Goal: Task Accomplishment & Management: Use online tool/utility

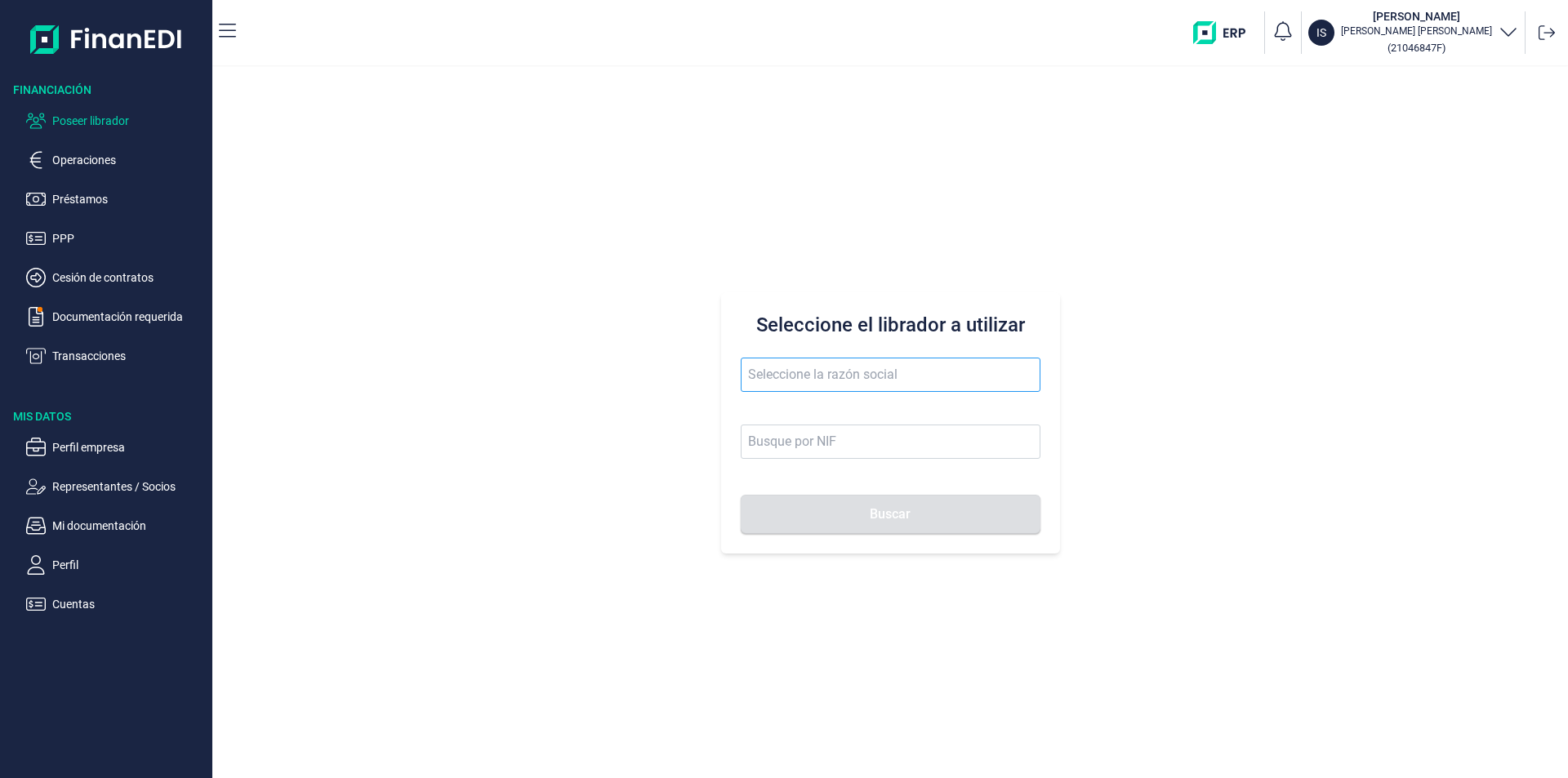
click at [752, 377] on input "text" at bounding box center [890, 374] width 300 height 34
click at [801, 414] on li "JULESA TRADE SL" at bounding box center [890, 414] width 300 height 32
type input "JULESA TRADE SL"
type input "B67388983"
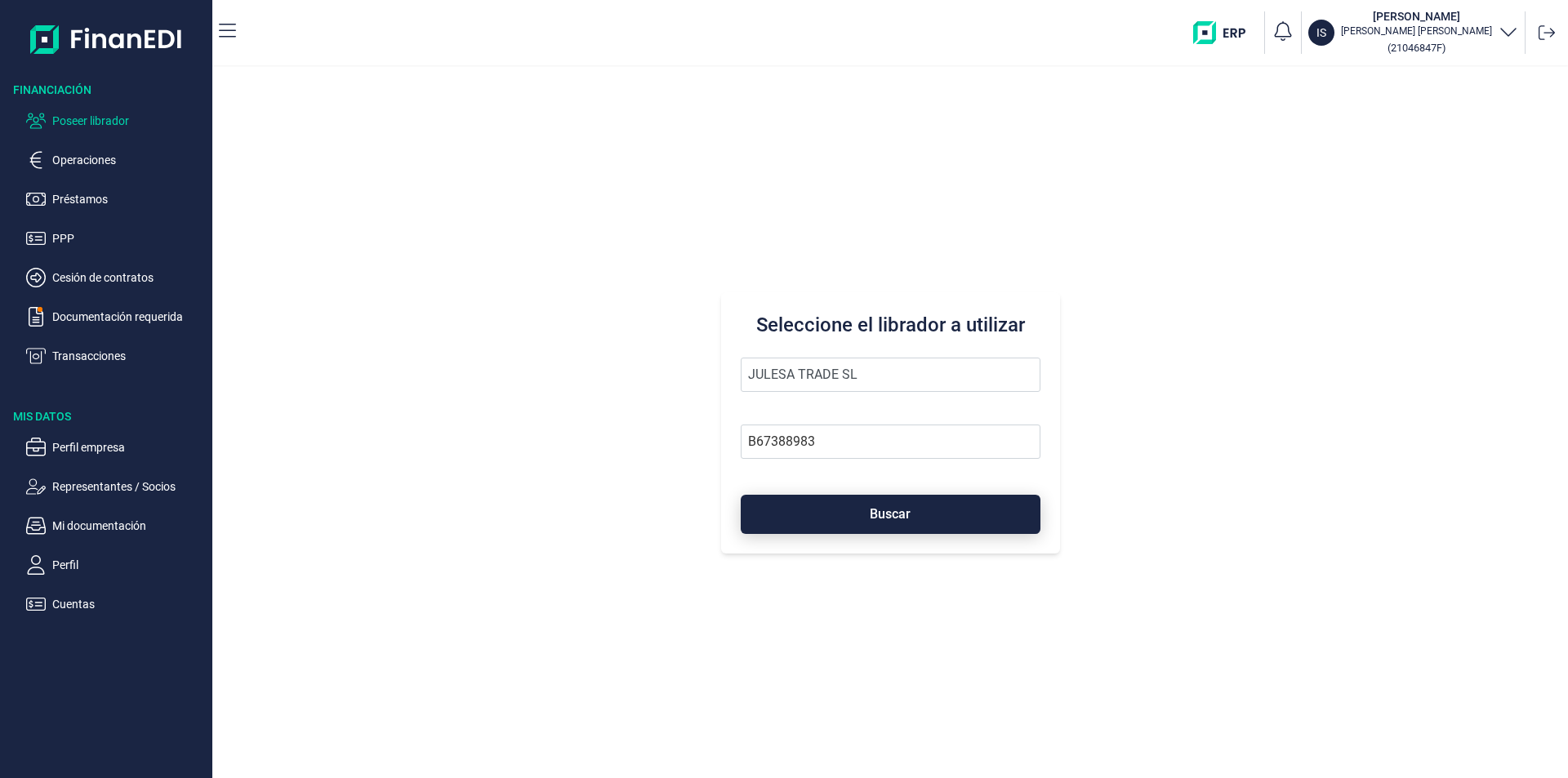
click at [844, 514] on button "Buscar" at bounding box center [890, 514] width 300 height 39
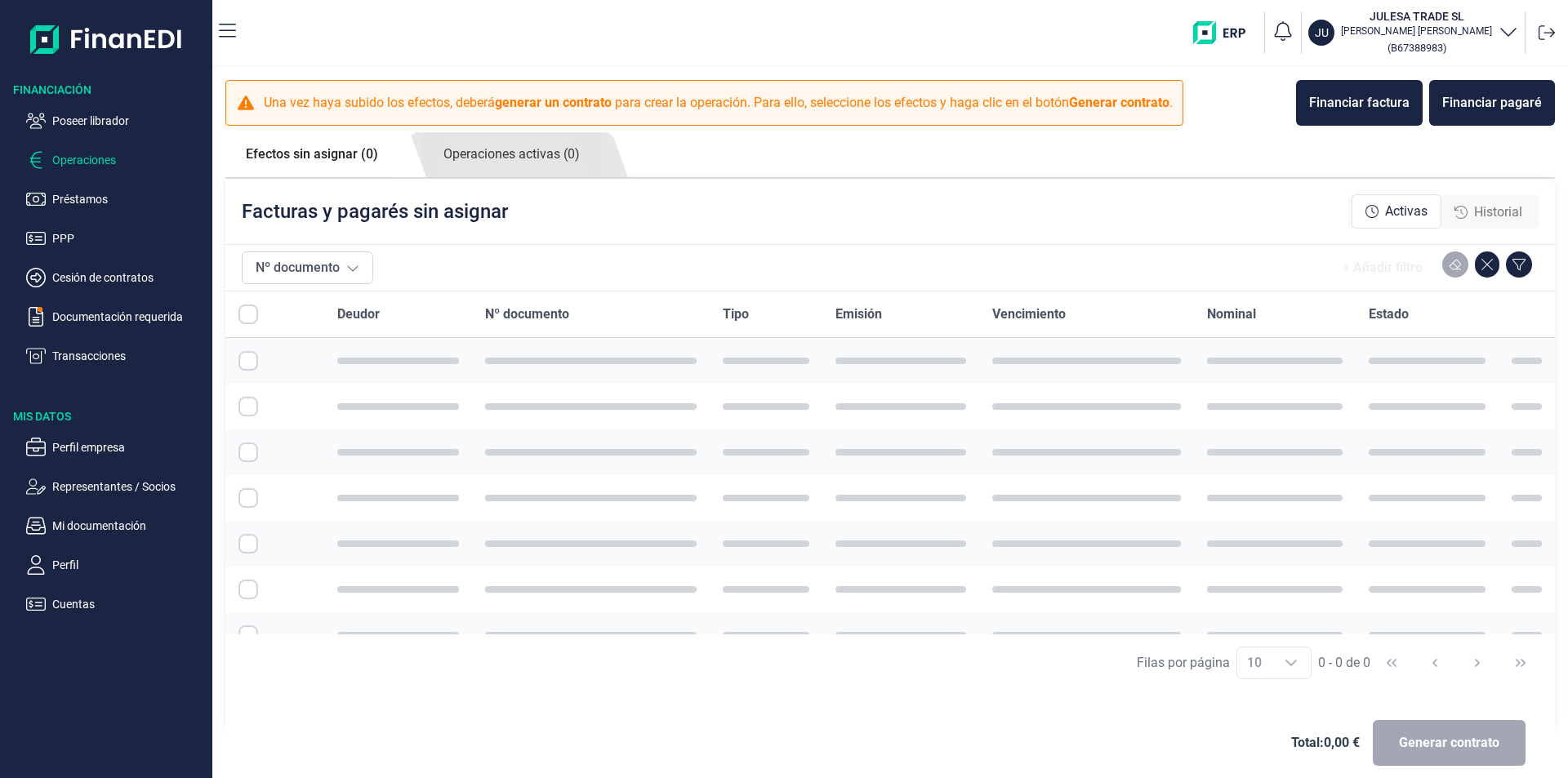
checkbox input "true"
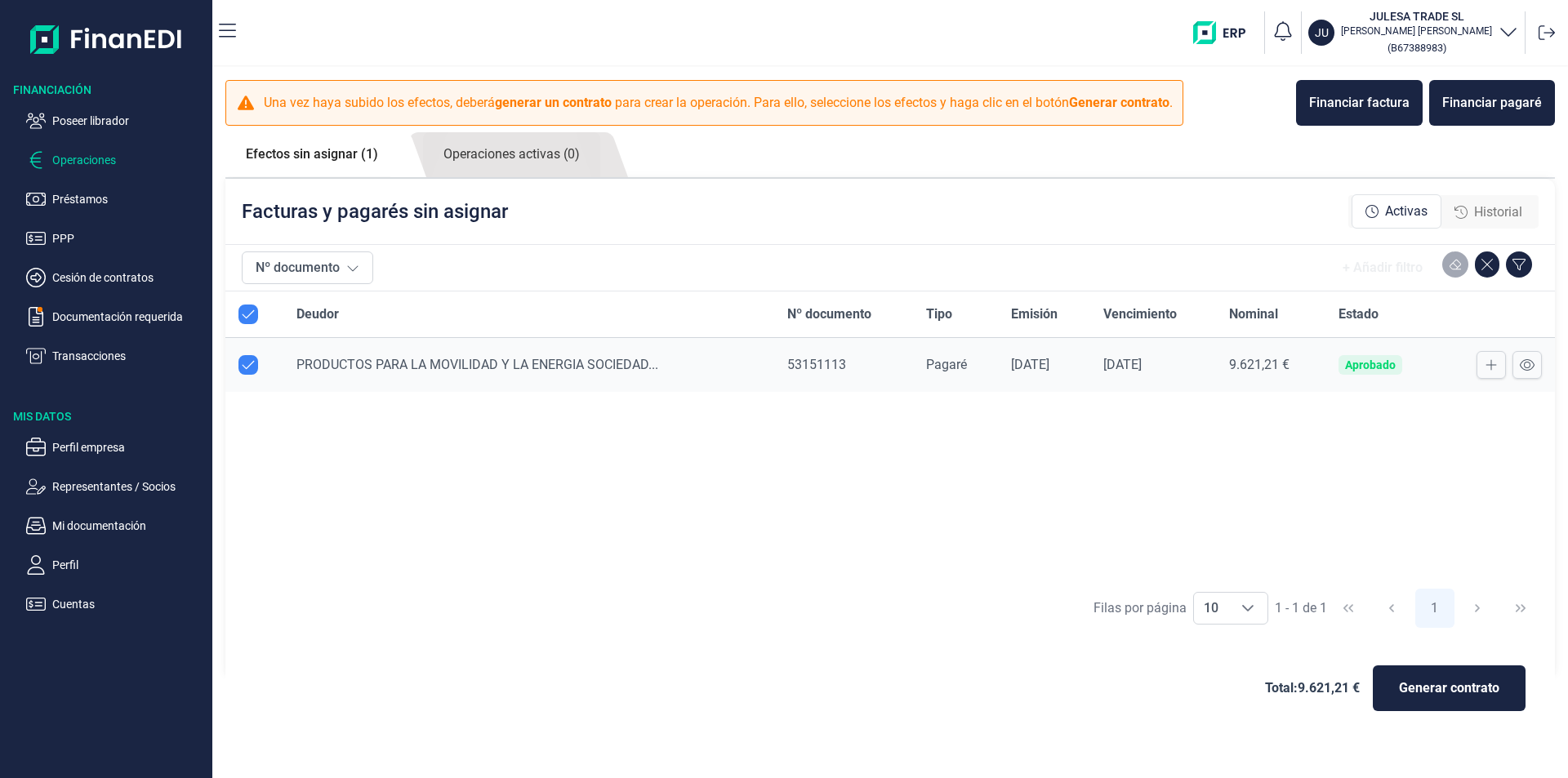
checkbox input "true"
click at [86, 605] on p "Cuentas" at bounding box center [129, 604] width 153 height 19
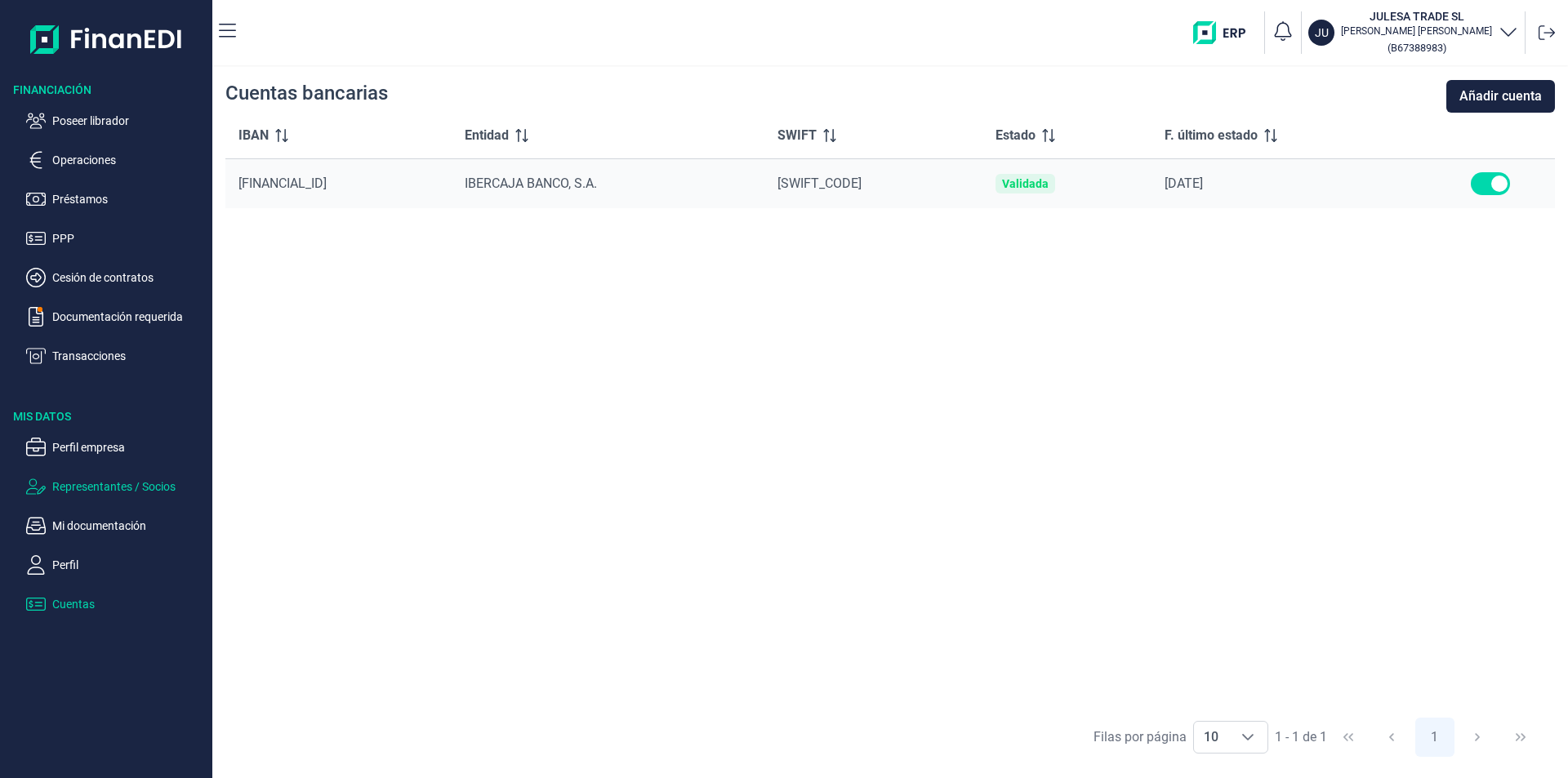
click at [112, 487] on p "Representantes / Socios" at bounding box center [129, 486] width 153 height 19
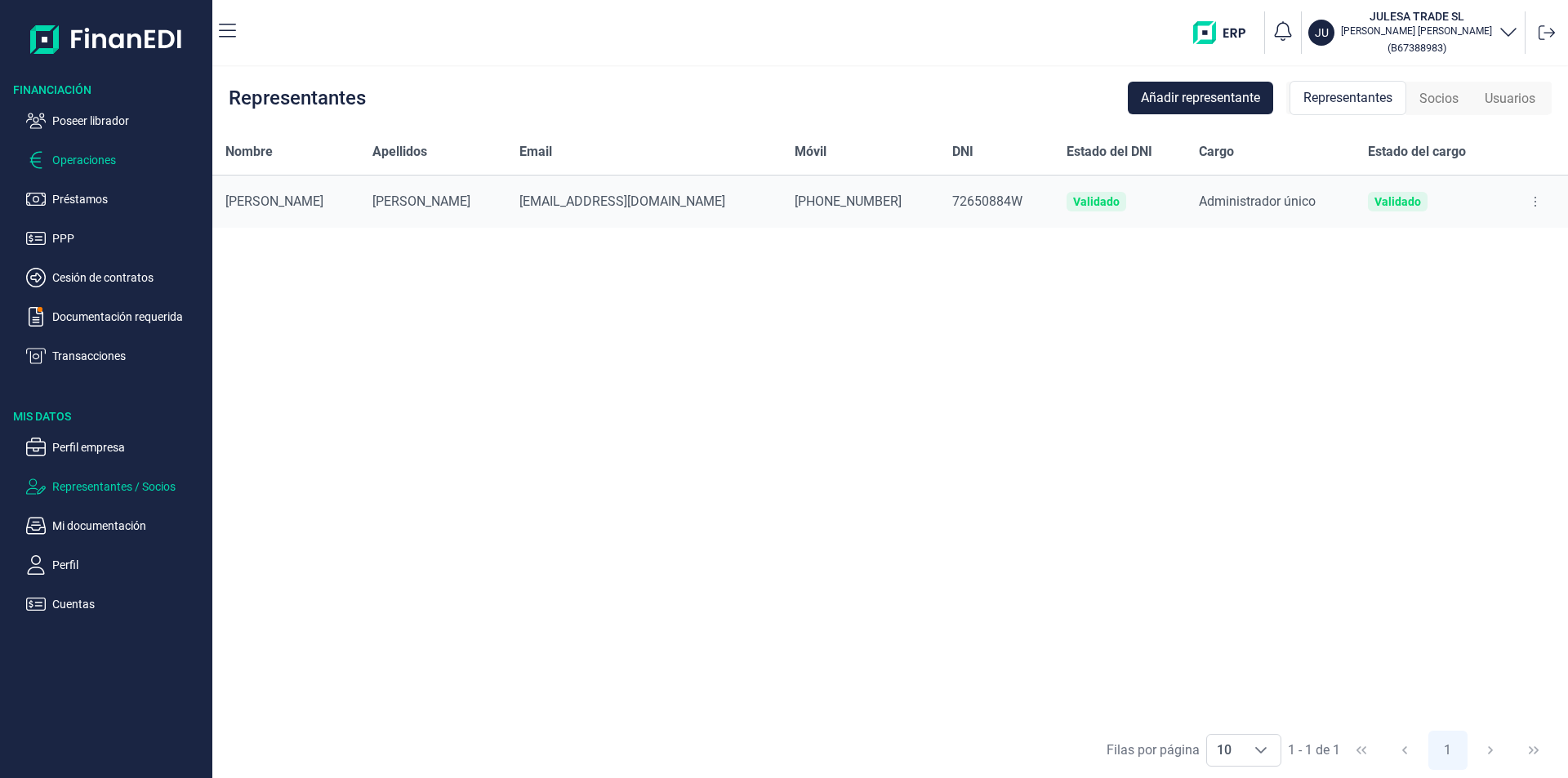
click at [86, 159] on p "Operaciones" at bounding box center [129, 159] width 153 height 19
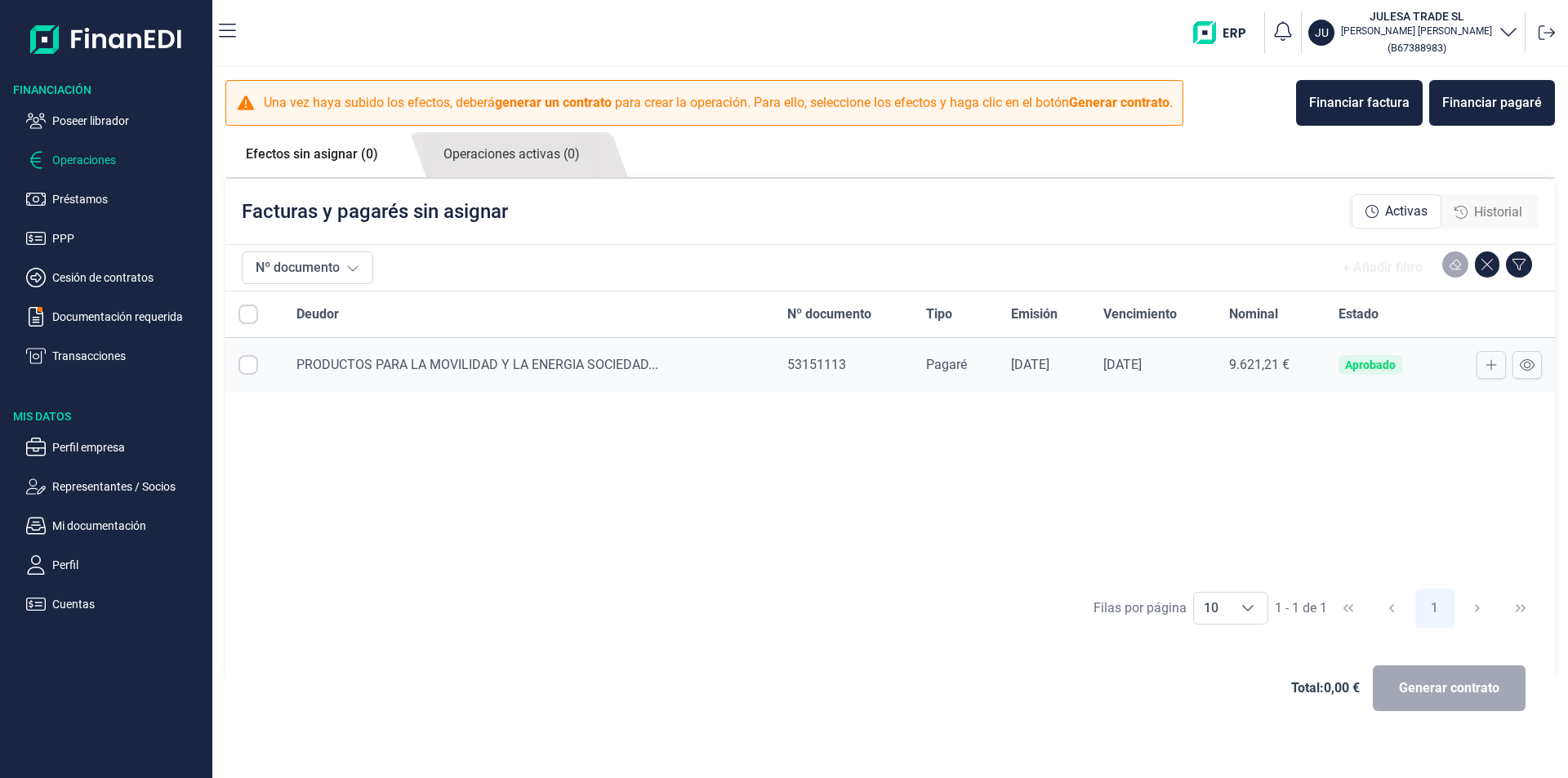
checkbox input "true"
click at [1423, 689] on span "Generar contrato" at bounding box center [1449, 688] width 101 height 19
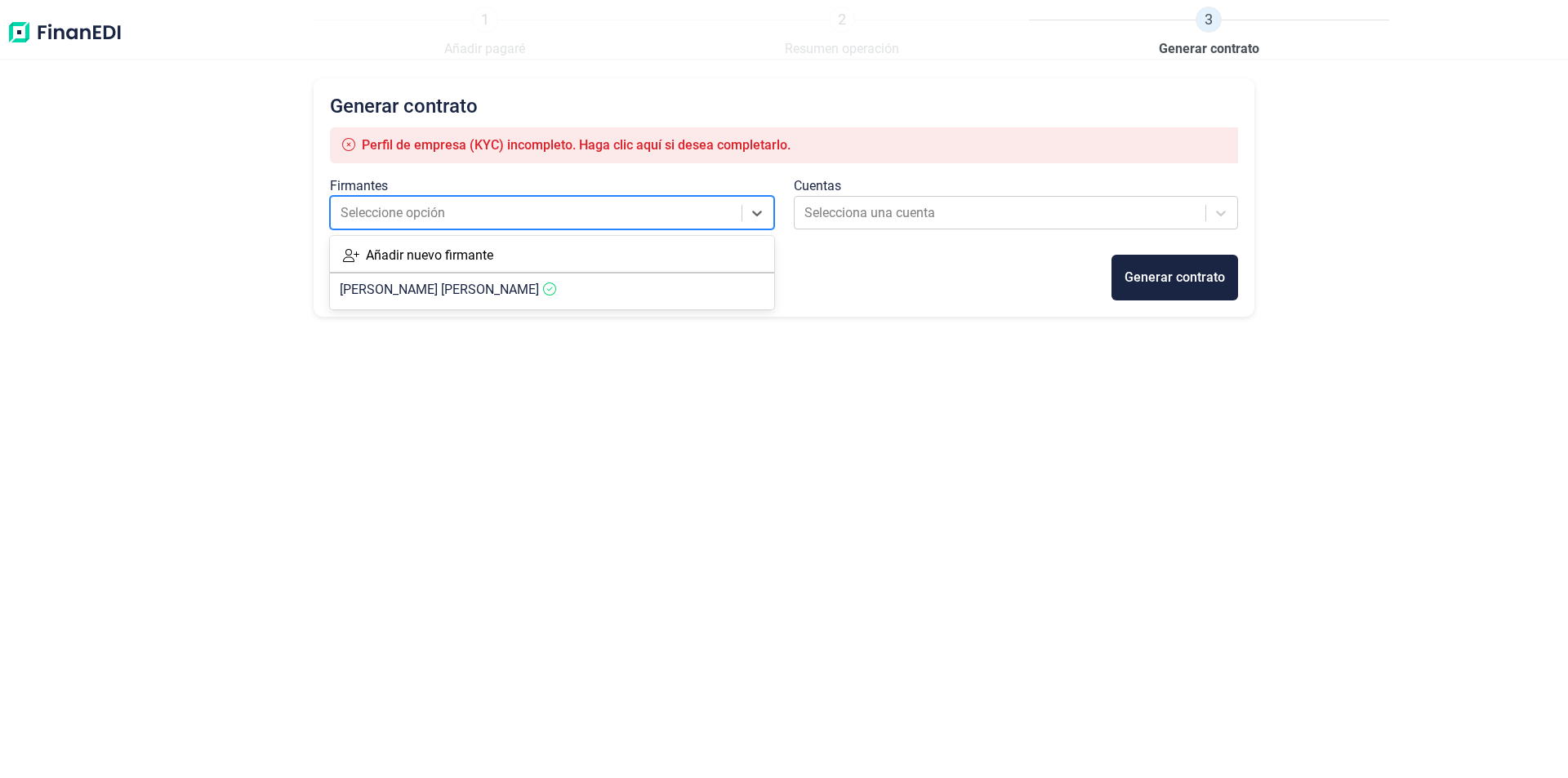
click at [569, 214] on div at bounding box center [537, 213] width 394 height 23
click at [473, 296] on span "[PERSON_NAME]" at bounding box center [439, 289] width 199 height 16
click at [892, 203] on div at bounding box center [1001, 213] width 394 height 23
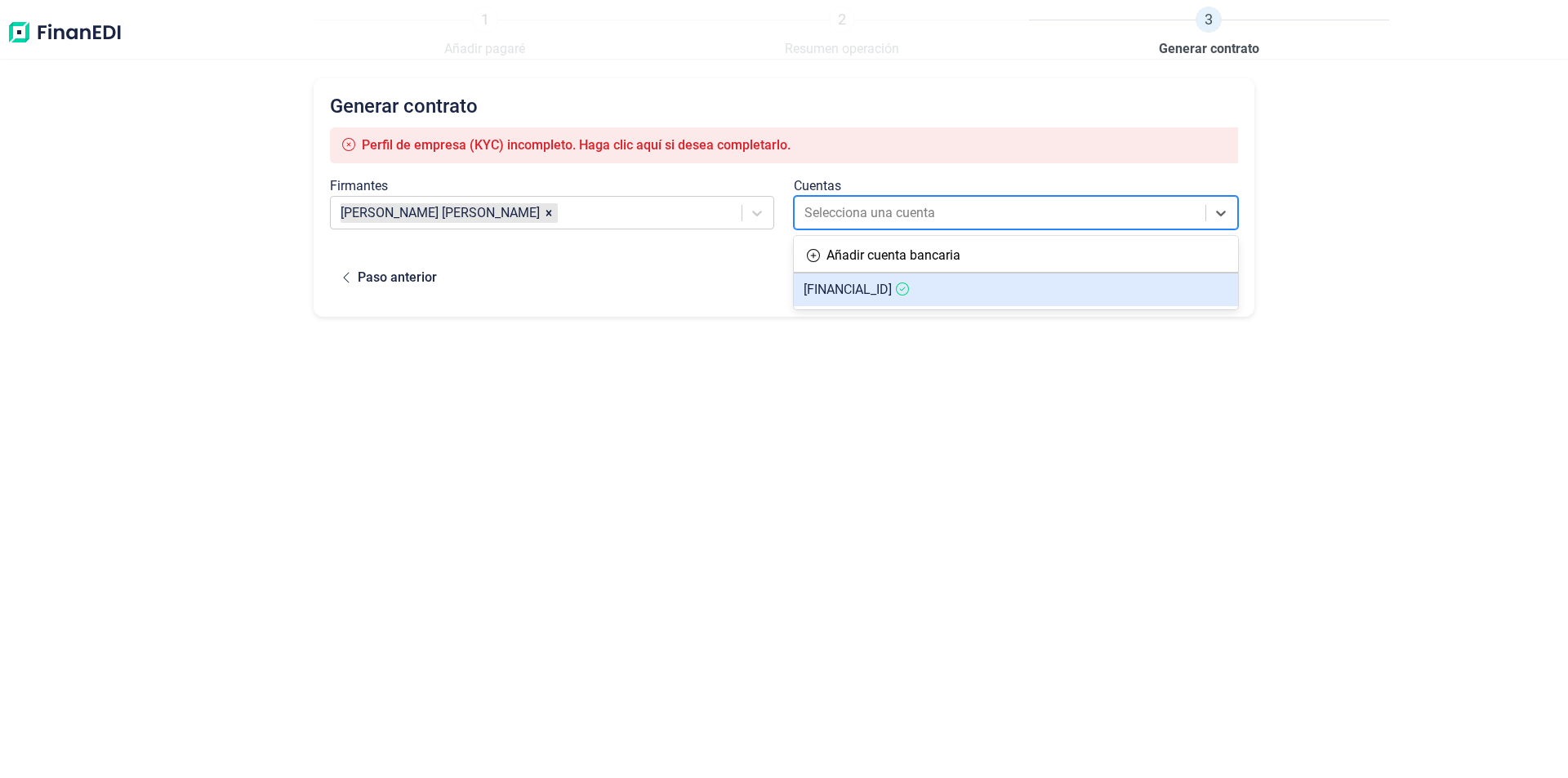
click at [861, 297] on span "[FINANCIAL_ID]" at bounding box center [848, 289] width 89 height 16
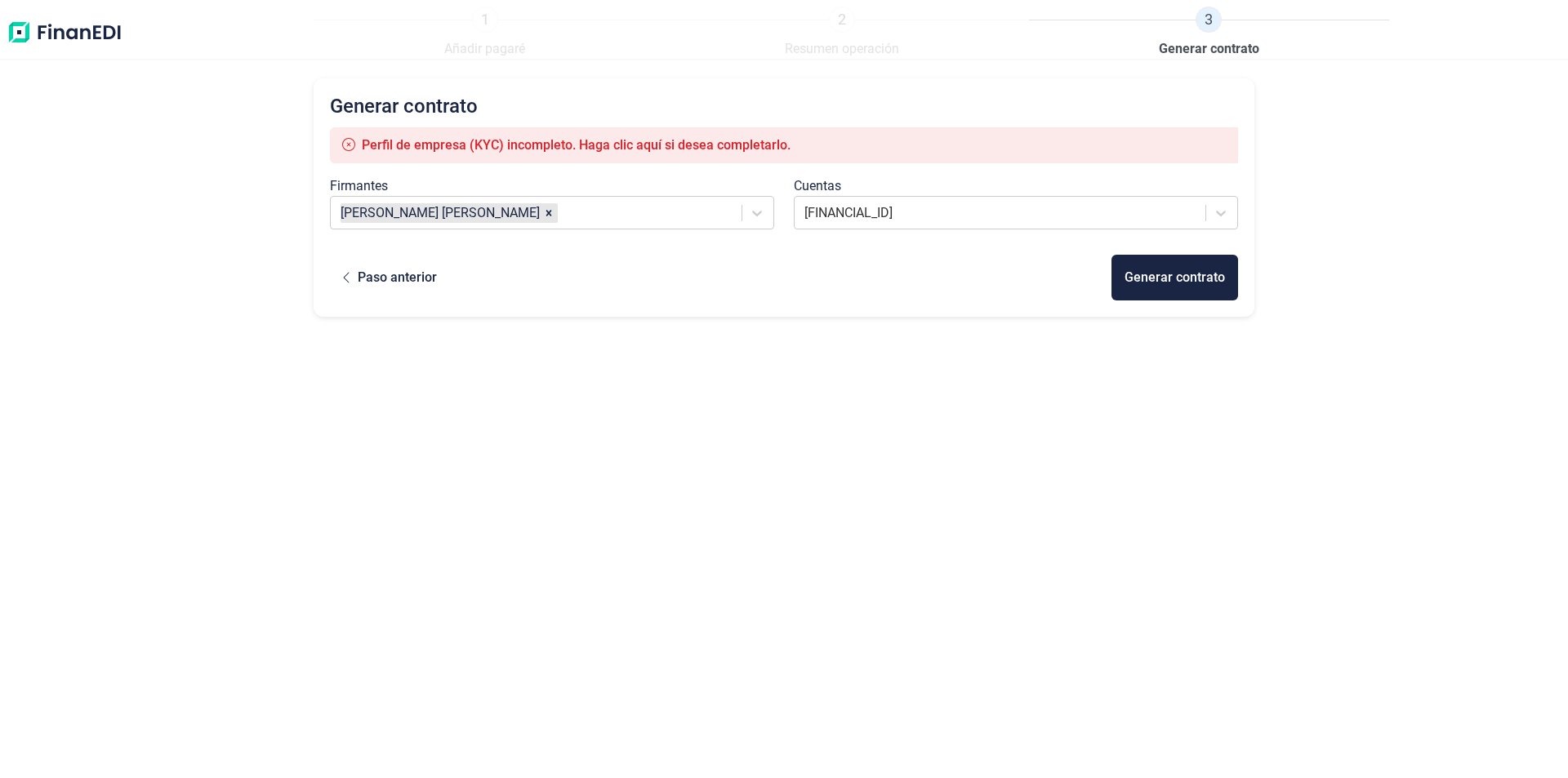
click at [644, 148] on span "Perfil de empresa (KYC) incompleto. Haga clic aquí si desea completarlo." at bounding box center [576, 145] width 429 height 16
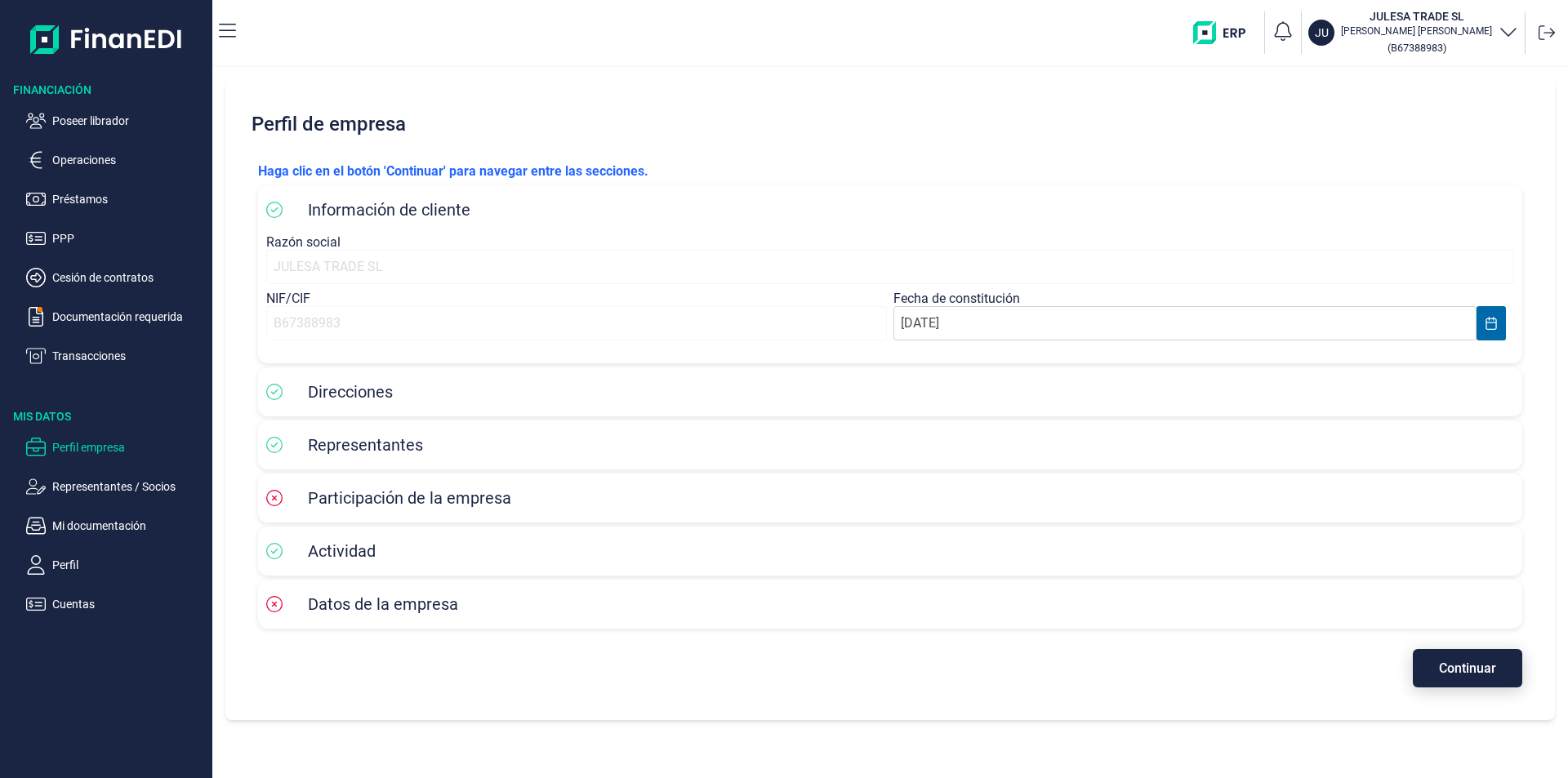
click at [1458, 662] on span "Continuar" at bounding box center [1467, 668] width 57 height 12
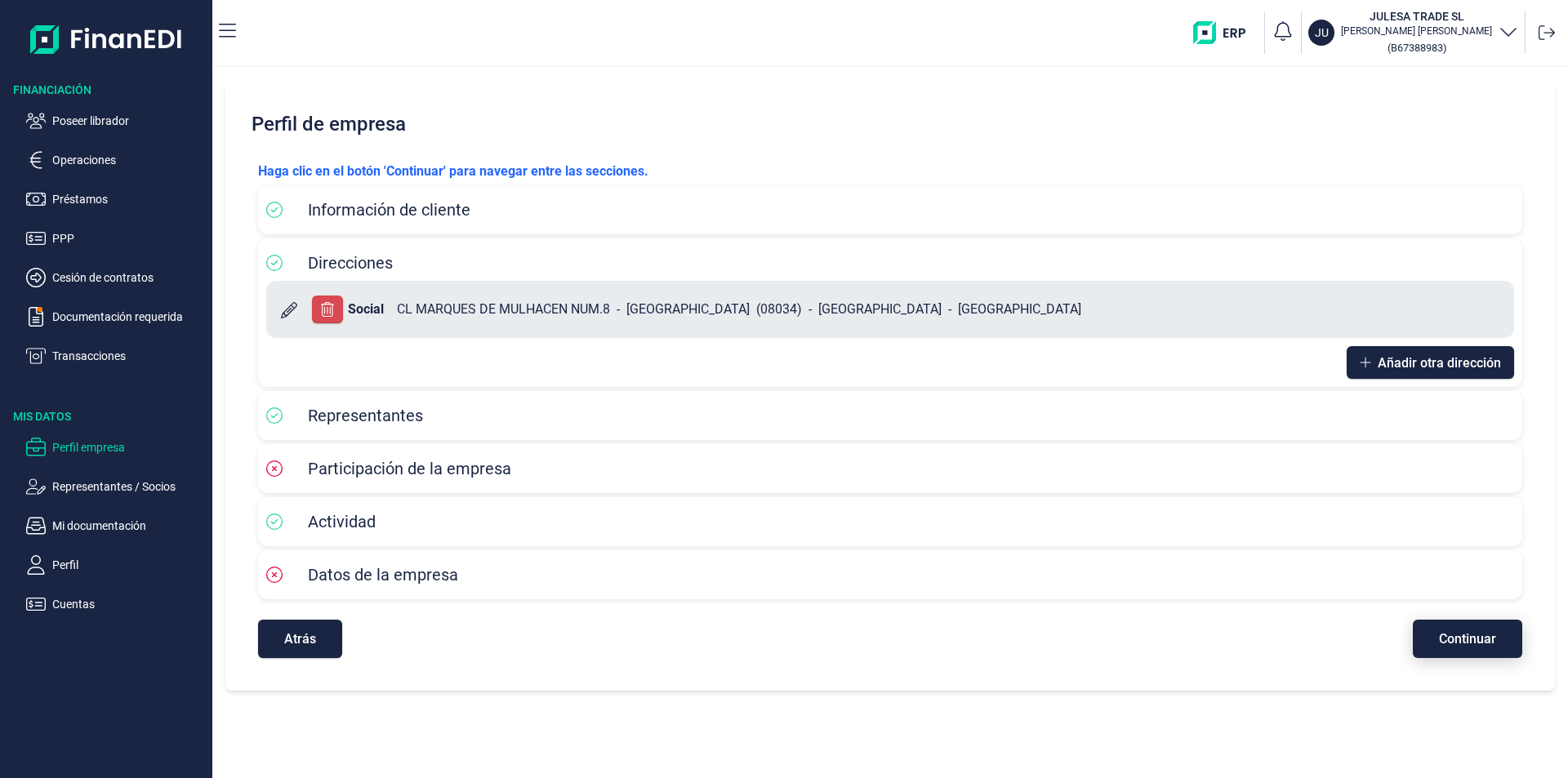
click at [1458, 641] on span "Continuar" at bounding box center [1467, 639] width 57 height 12
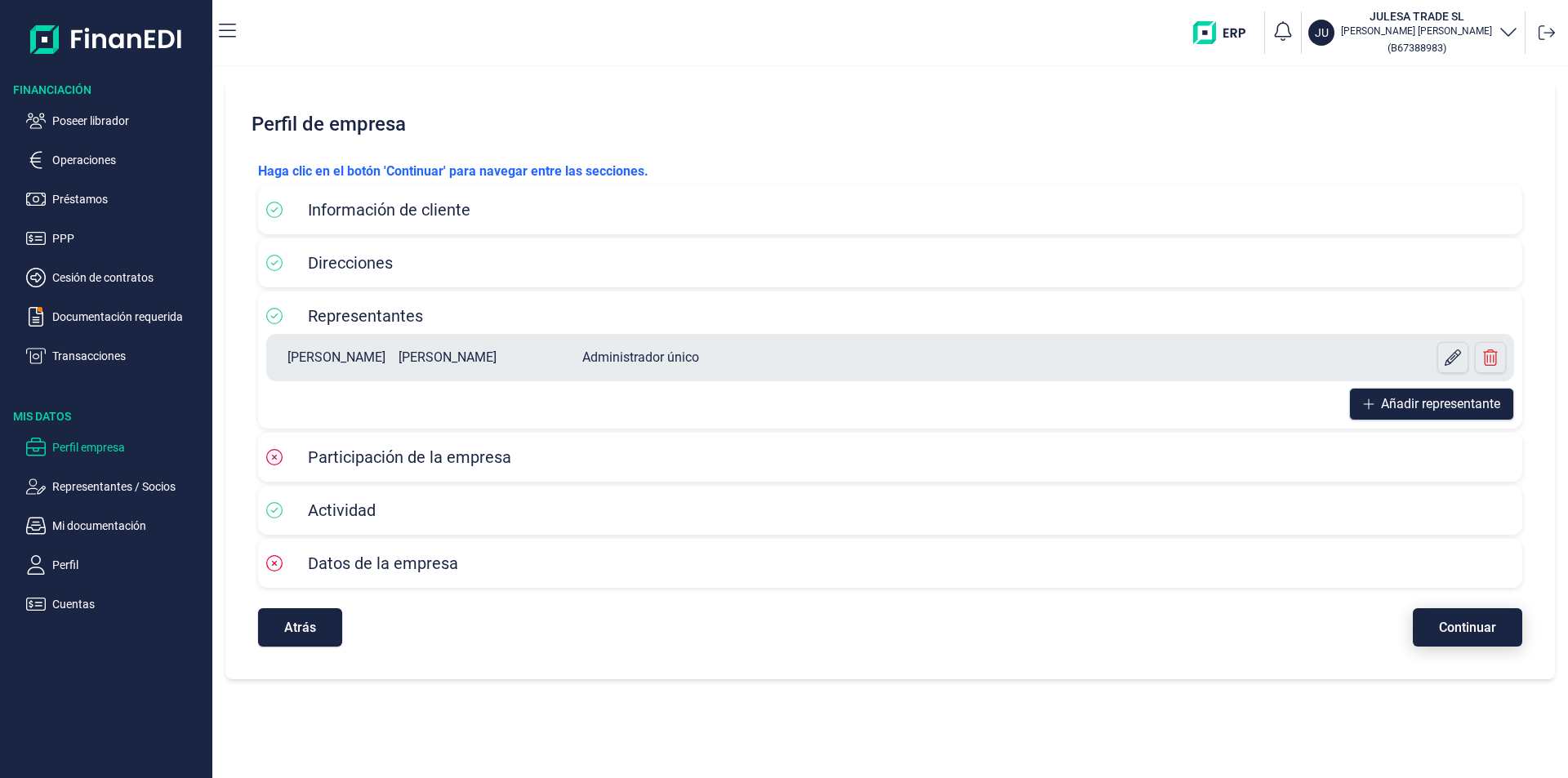
click at [1459, 633] on span "Continuar" at bounding box center [1467, 627] width 57 height 12
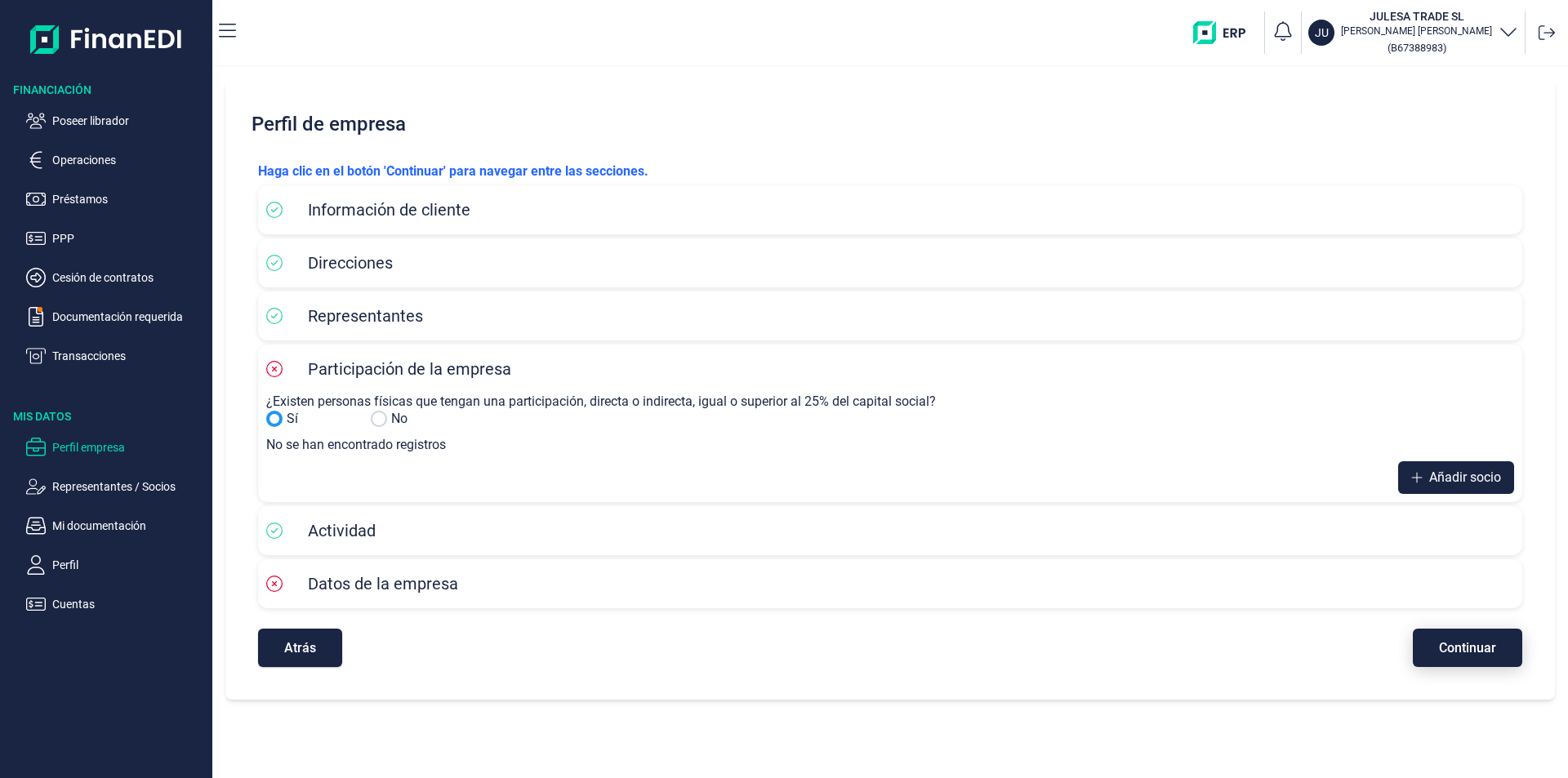
click at [1461, 651] on span "Continuar" at bounding box center [1467, 647] width 57 height 12
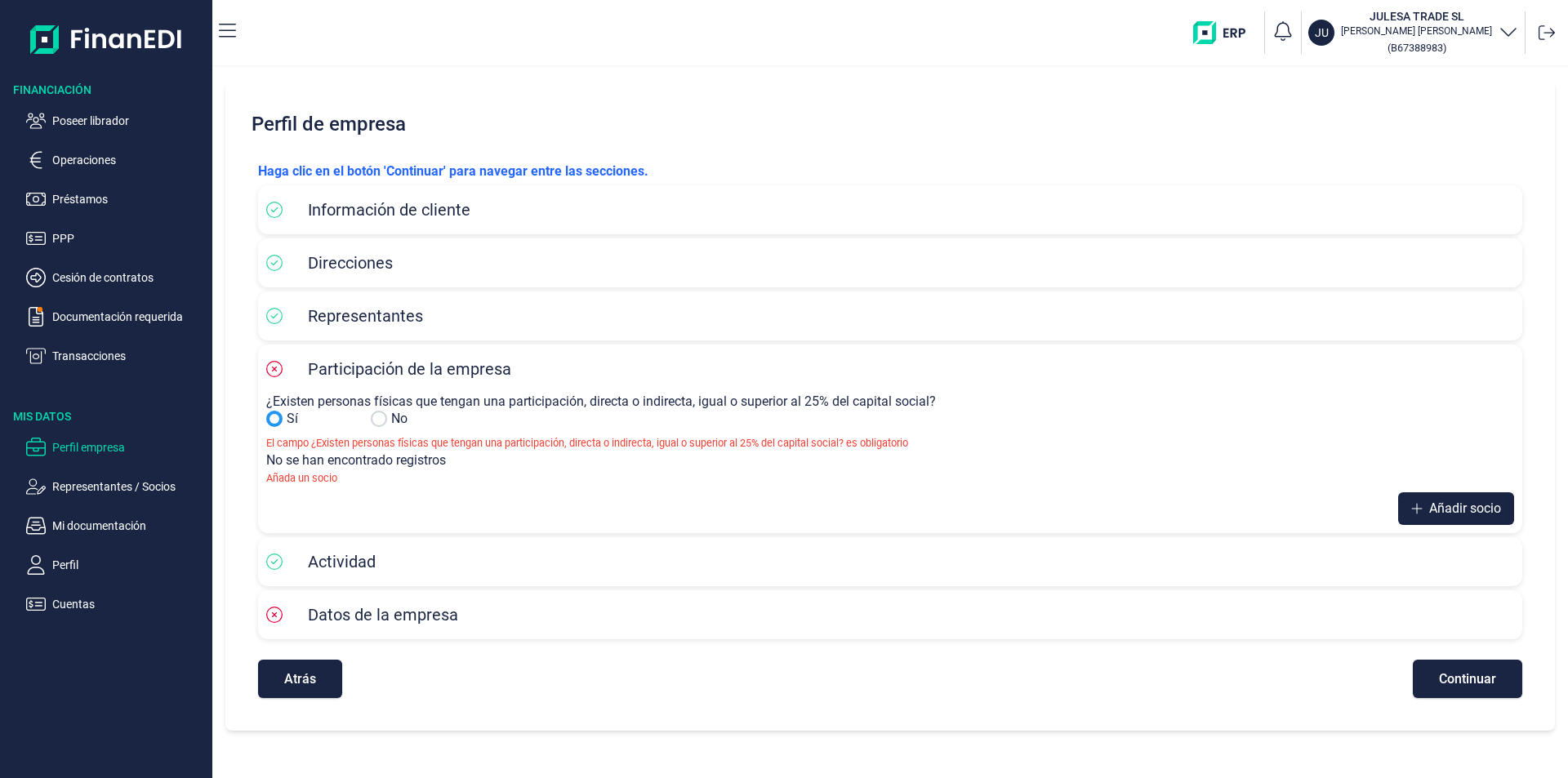
click at [381, 424] on input "Sí" at bounding box center [379, 419] width 17 height 17
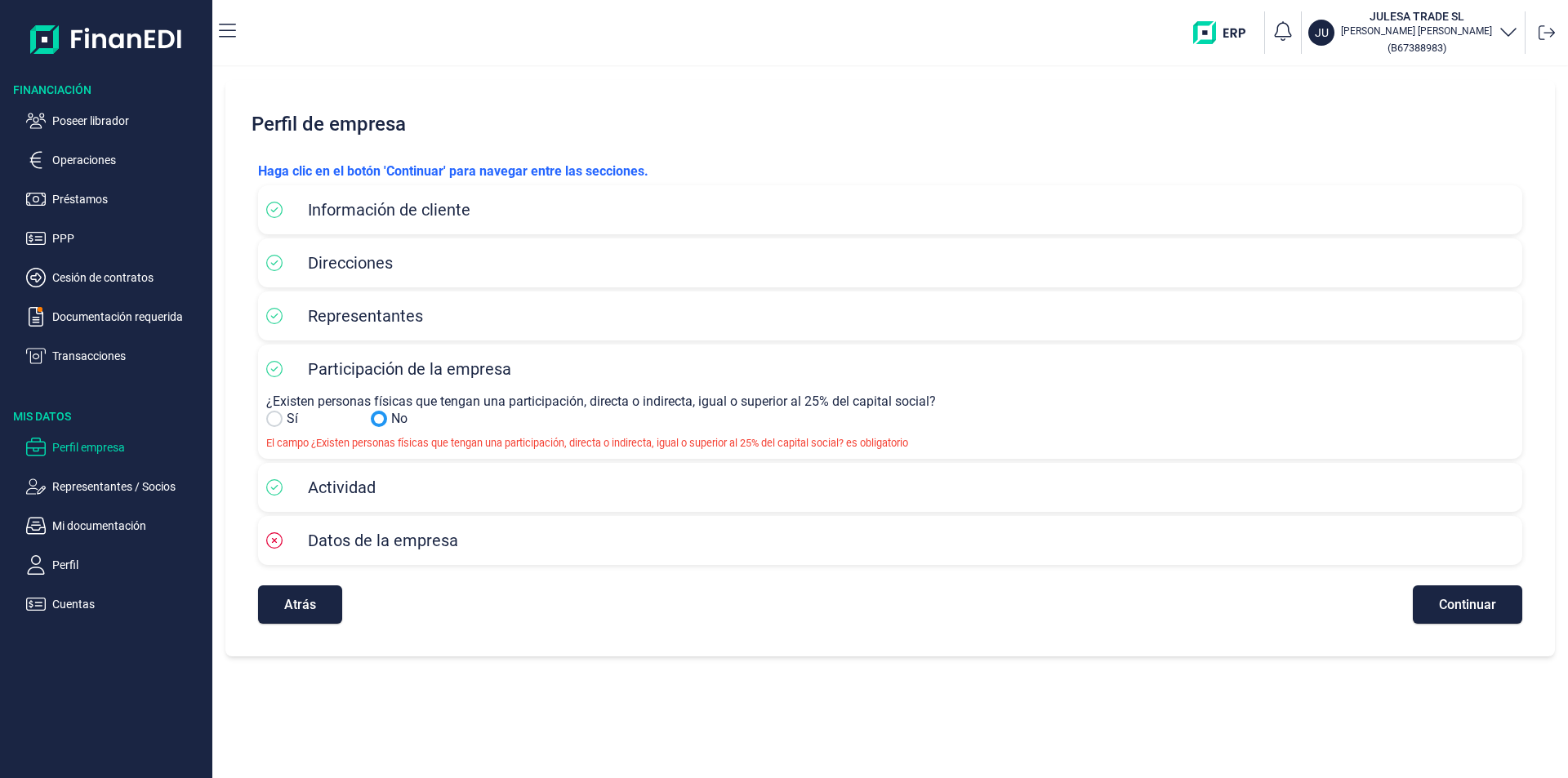
click at [1451, 605] on span "Continuar" at bounding box center [1467, 605] width 57 height 12
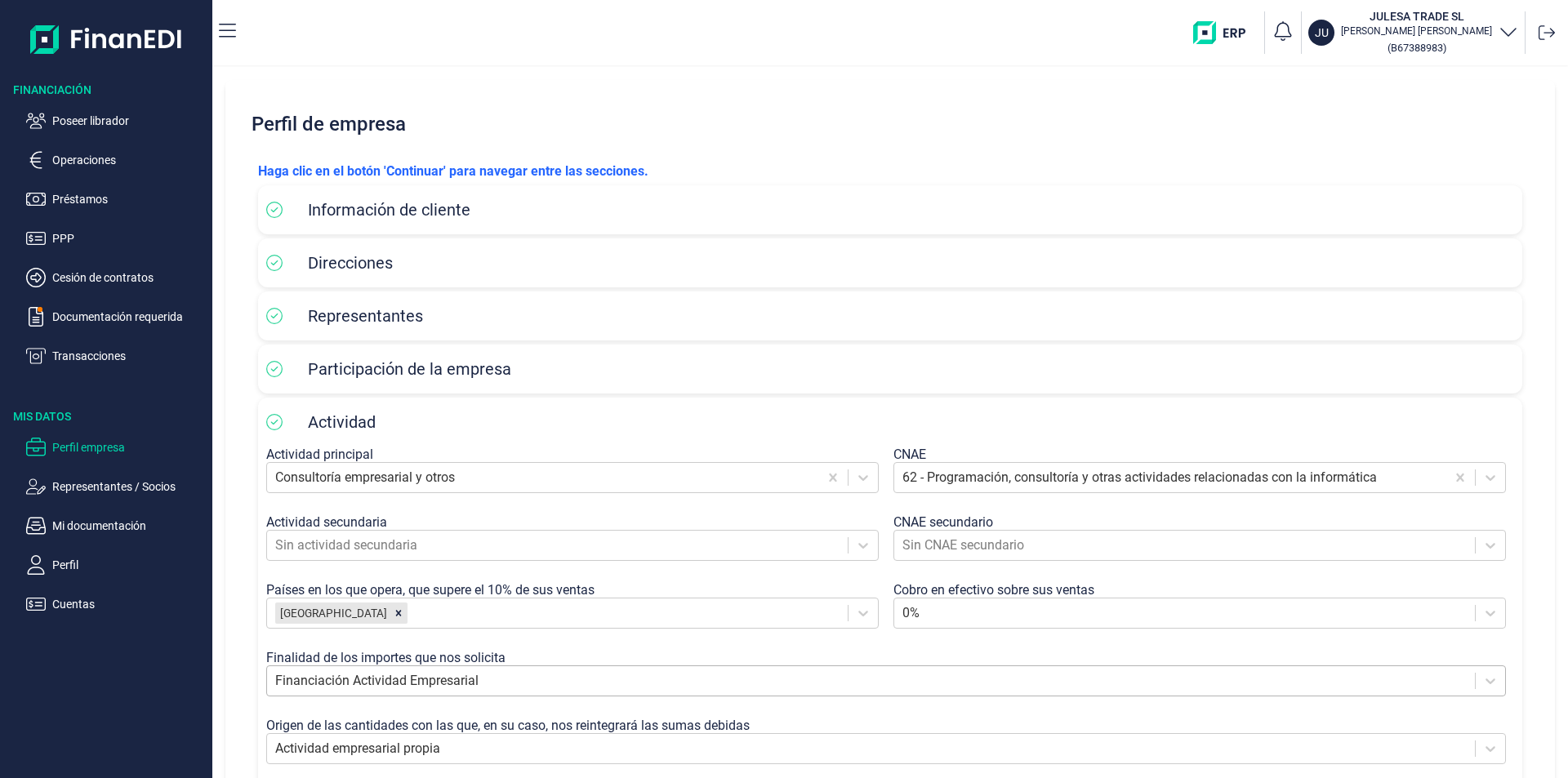
scroll to position [153, 0]
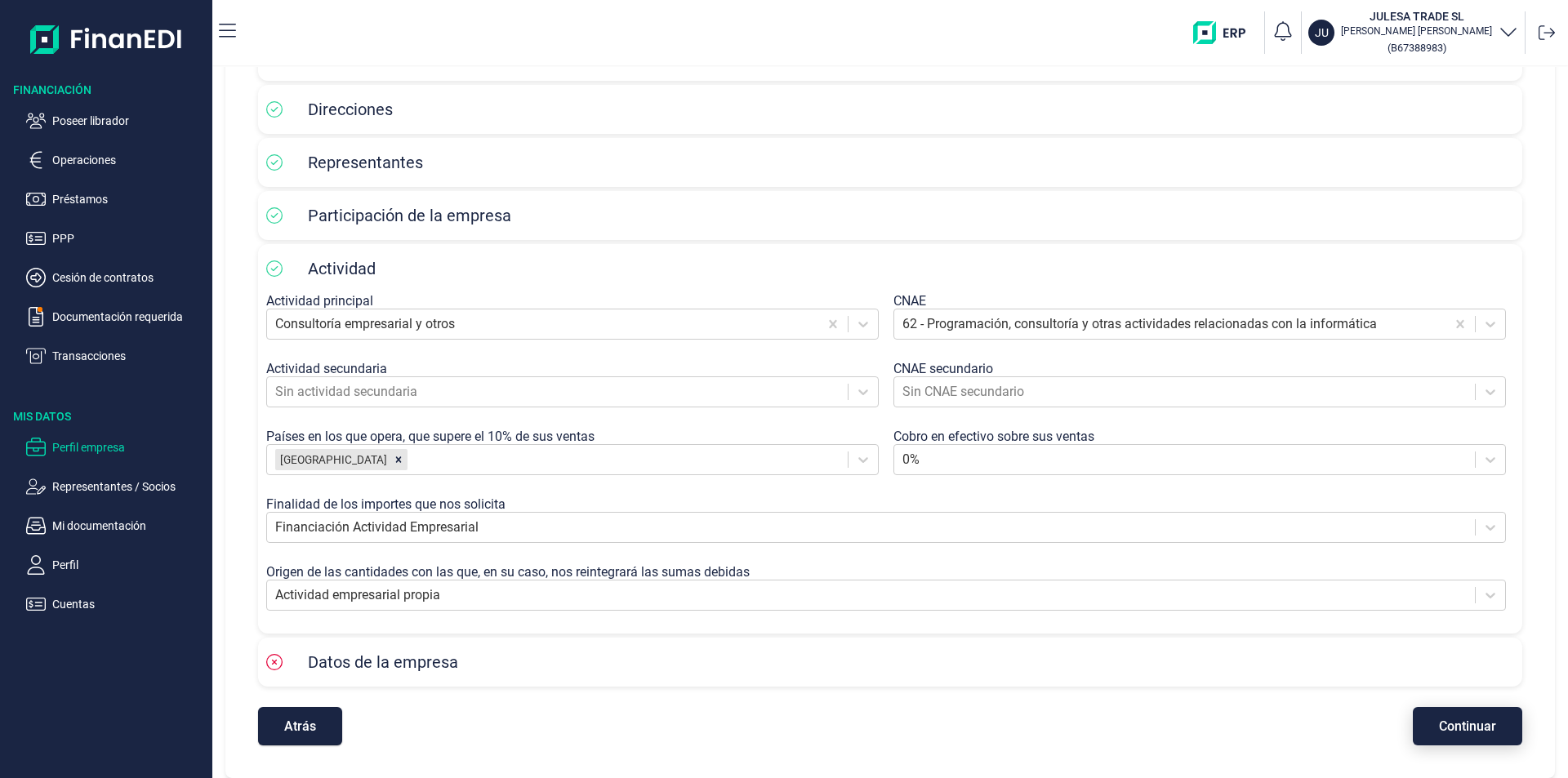
click at [1444, 721] on span "Continuar" at bounding box center [1467, 726] width 57 height 12
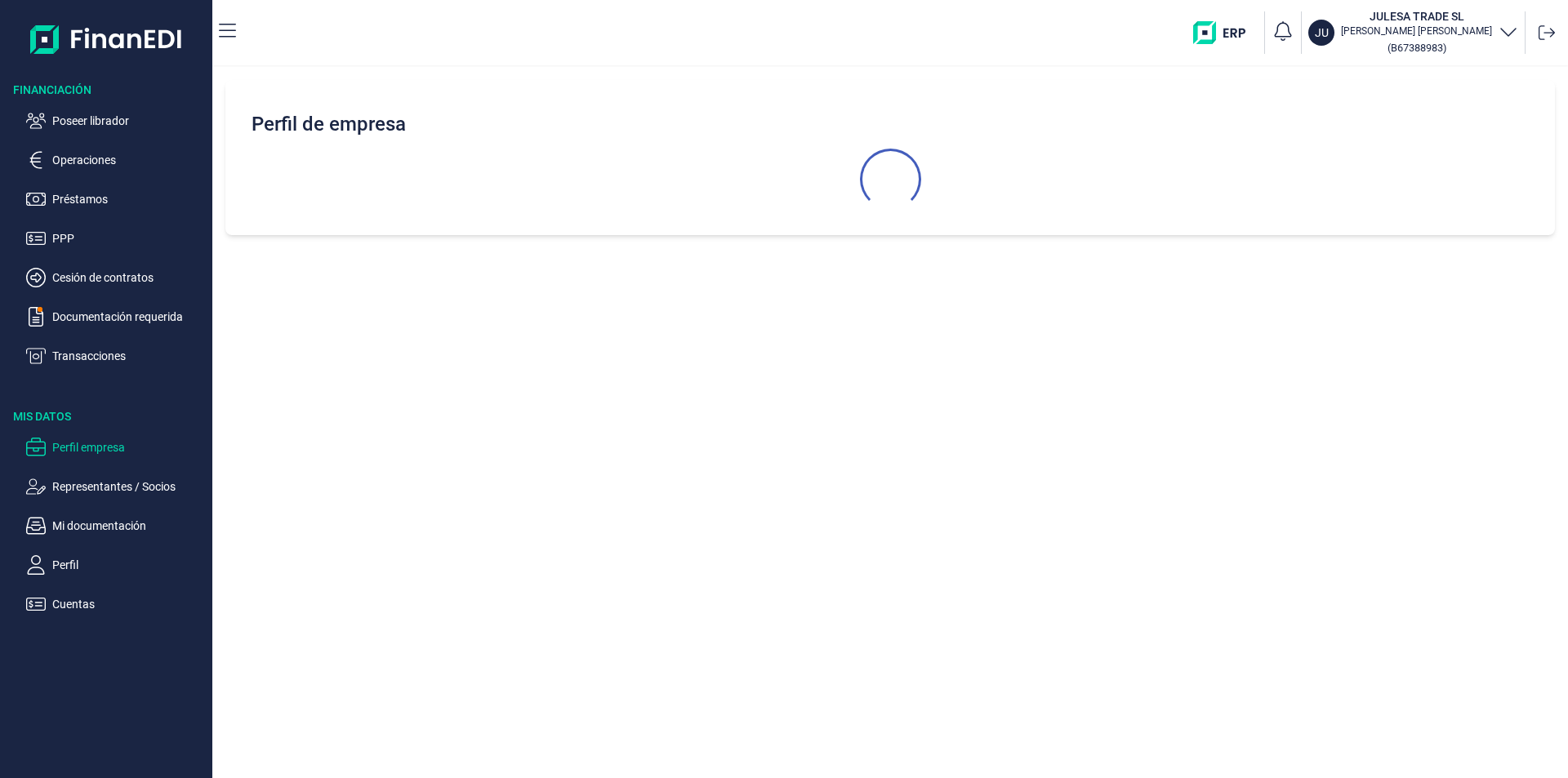
select select "ES"
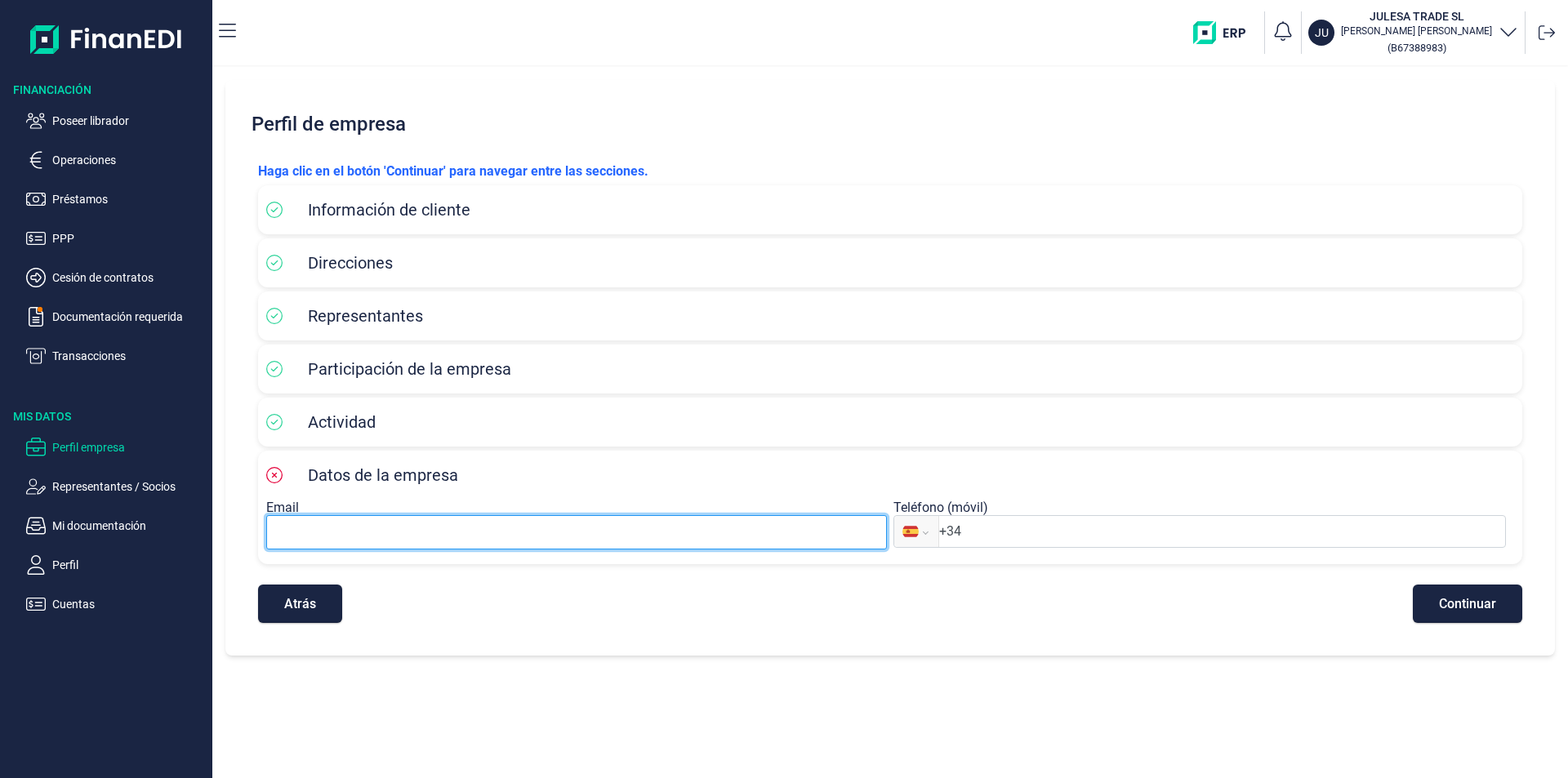
click at [301, 533] on input at bounding box center [577, 532] width 621 height 34
paste input "[EMAIL_ADDRESS][DOMAIN_NAME]"
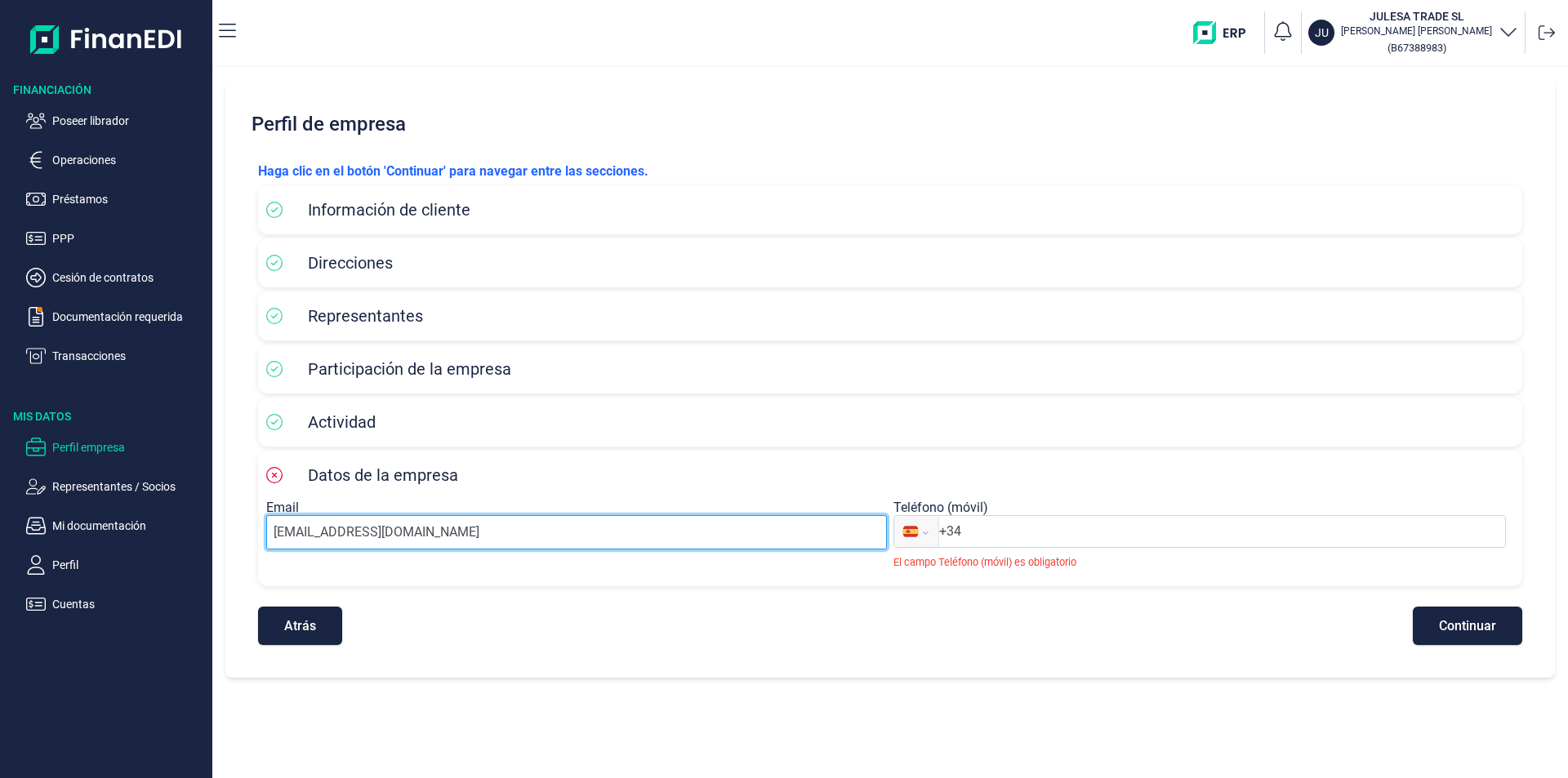
type input "[EMAIL_ADDRESS][DOMAIN_NAME]"
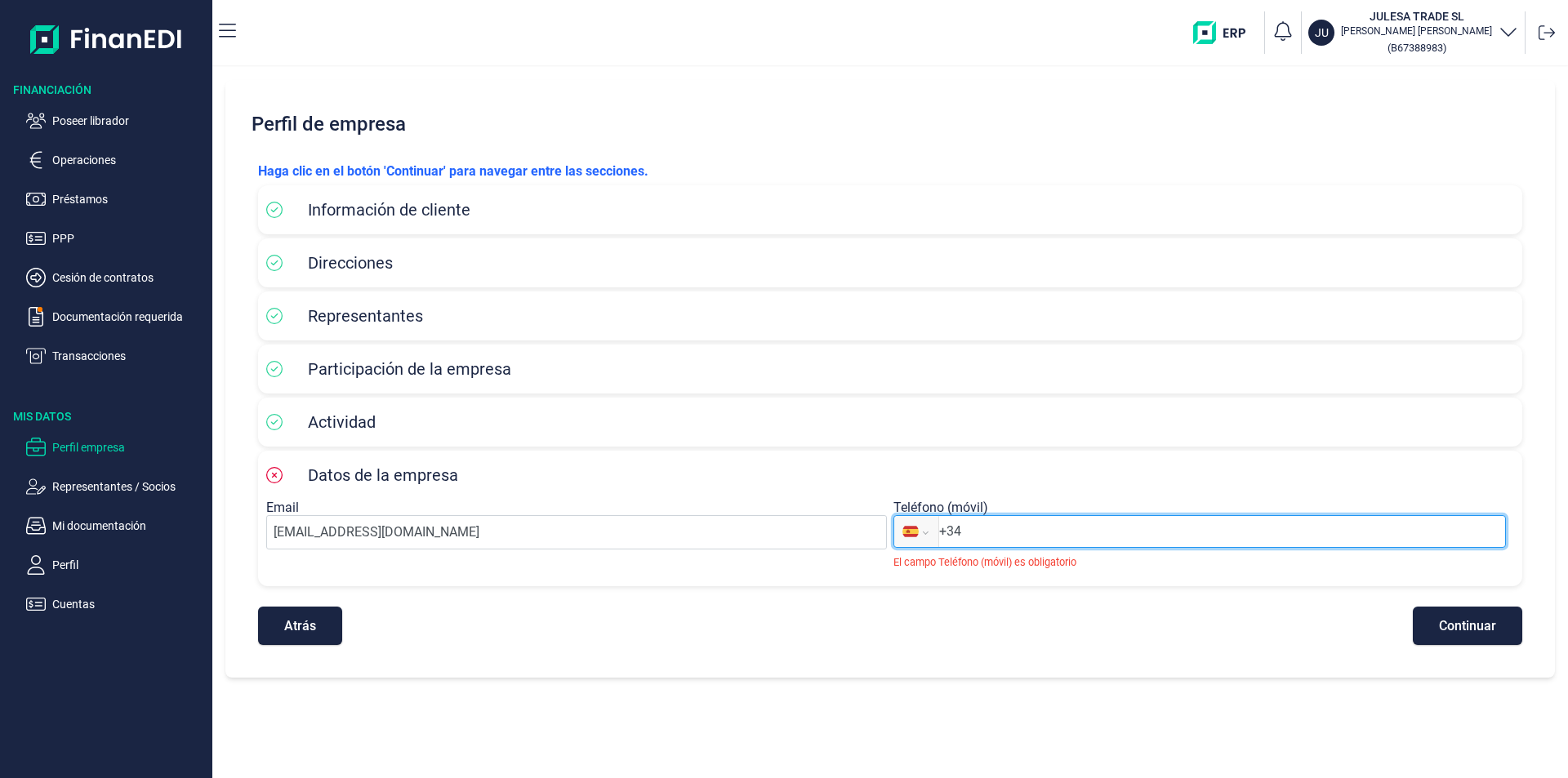
click at [1012, 523] on input "+34" at bounding box center [1223, 531] width 566 height 19
click at [977, 535] on input "+34" at bounding box center [1223, 531] width 566 height 19
paste input "tel"
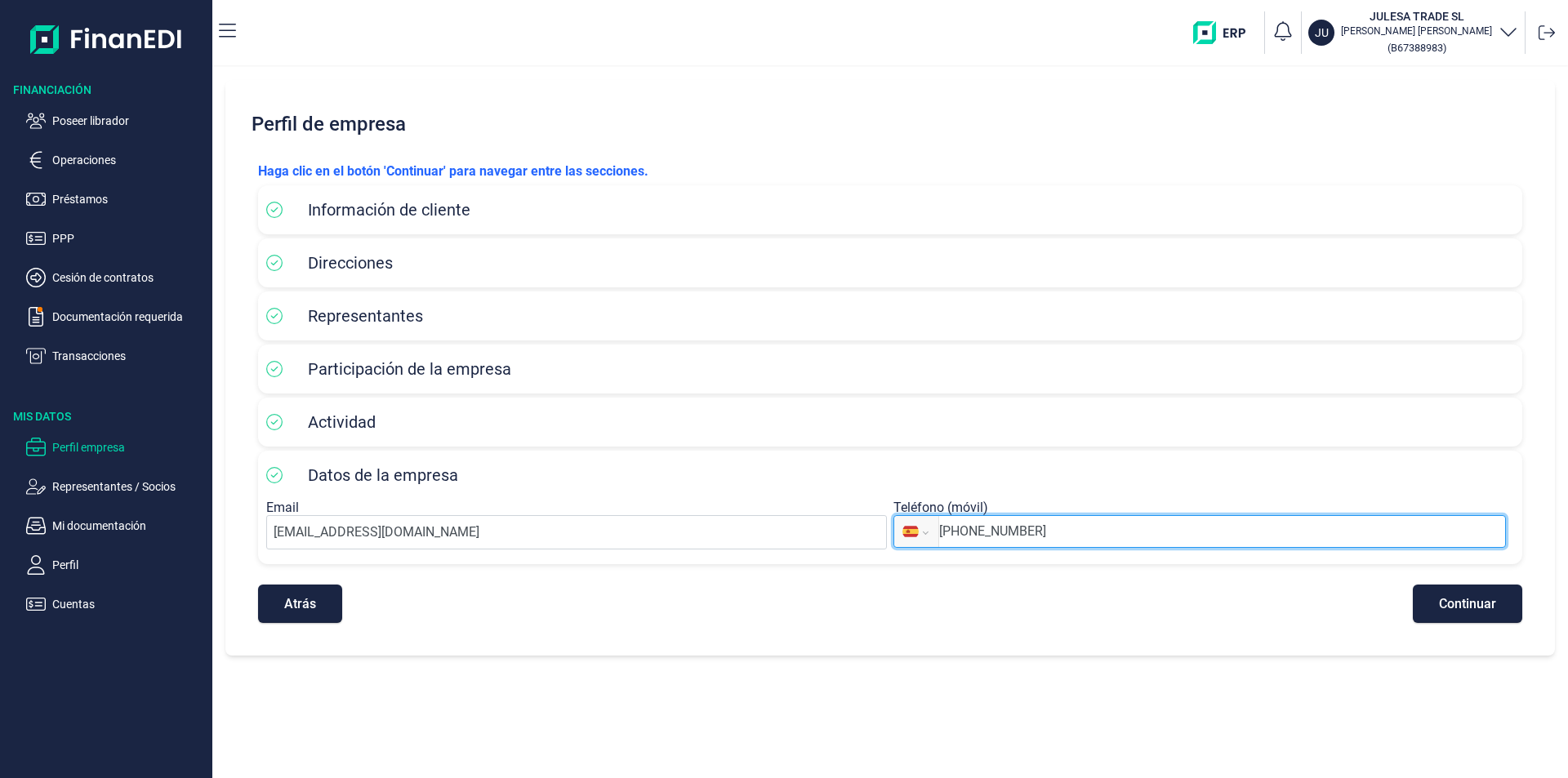
type input "[PHONE_NUMBER]"
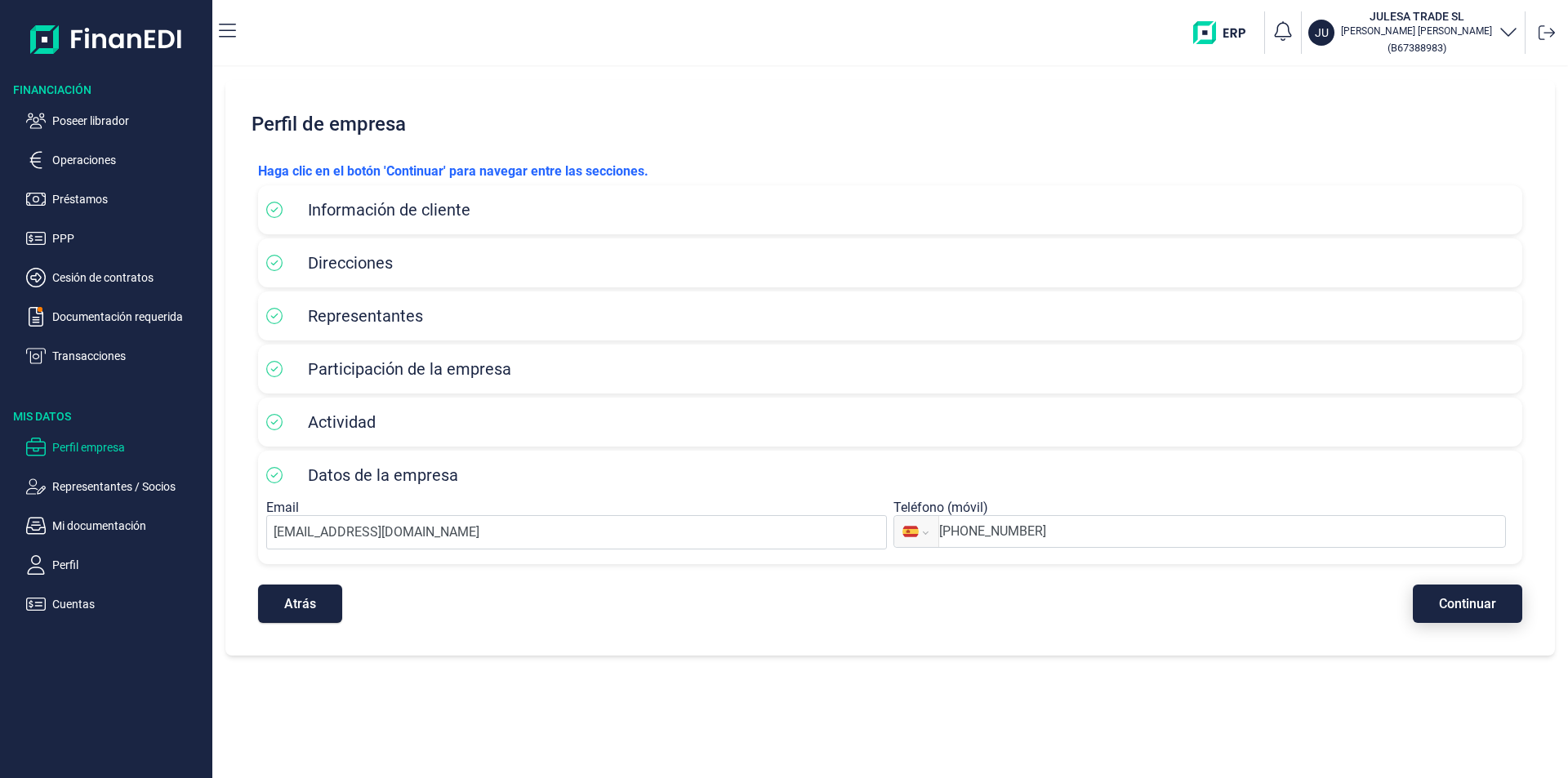
click at [1482, 603] on span "Continuar" at bounding box center [1467, 604] width 57 height 12
select select "ES"
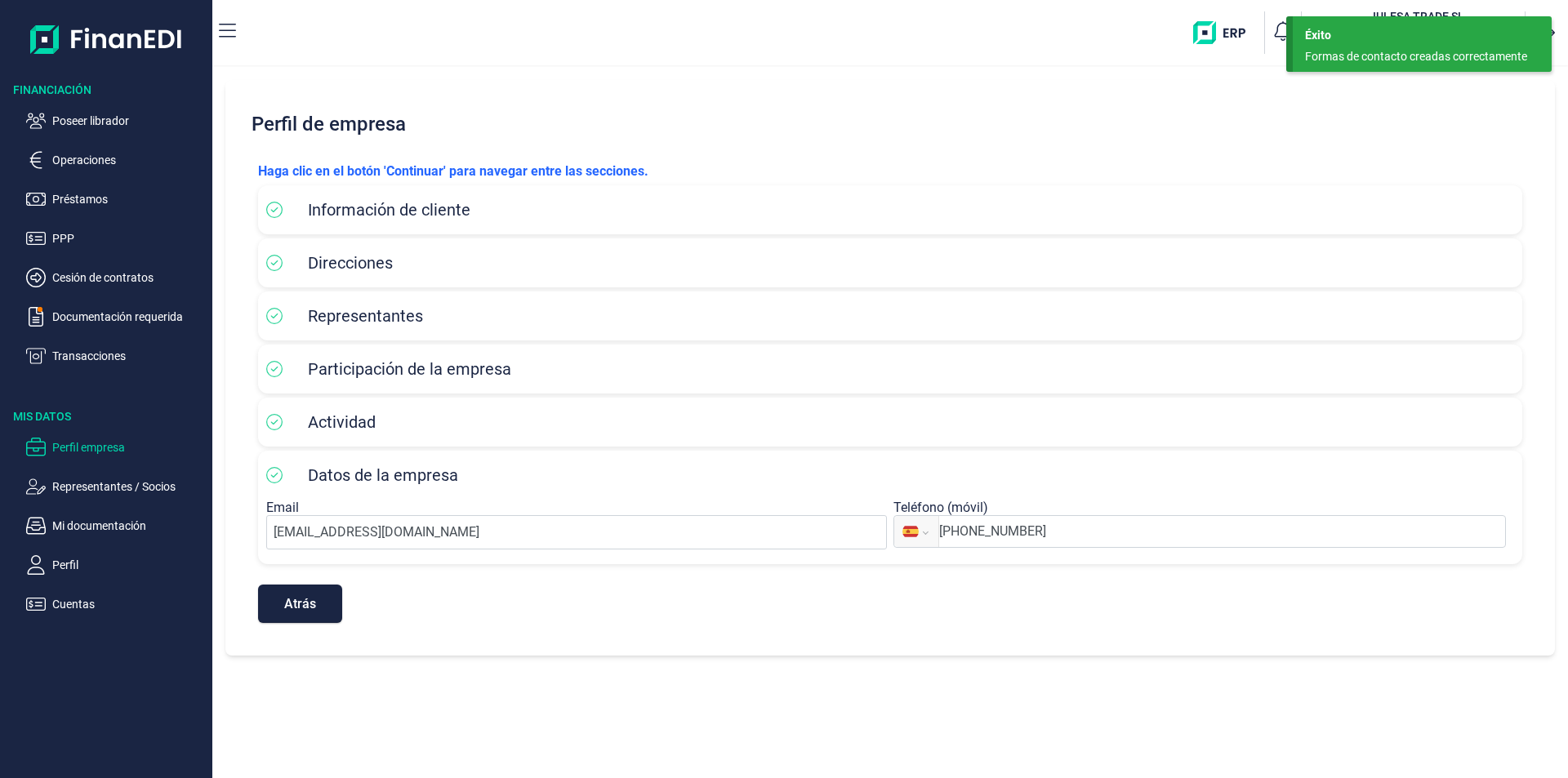
click at [1262, 619] on div "Atrás Continuar" at bounding box center [890, 596] width 1265 height 54
click at [91, 158] on p "Operaciones" at bounding box center [129, 159] width 153 height 19
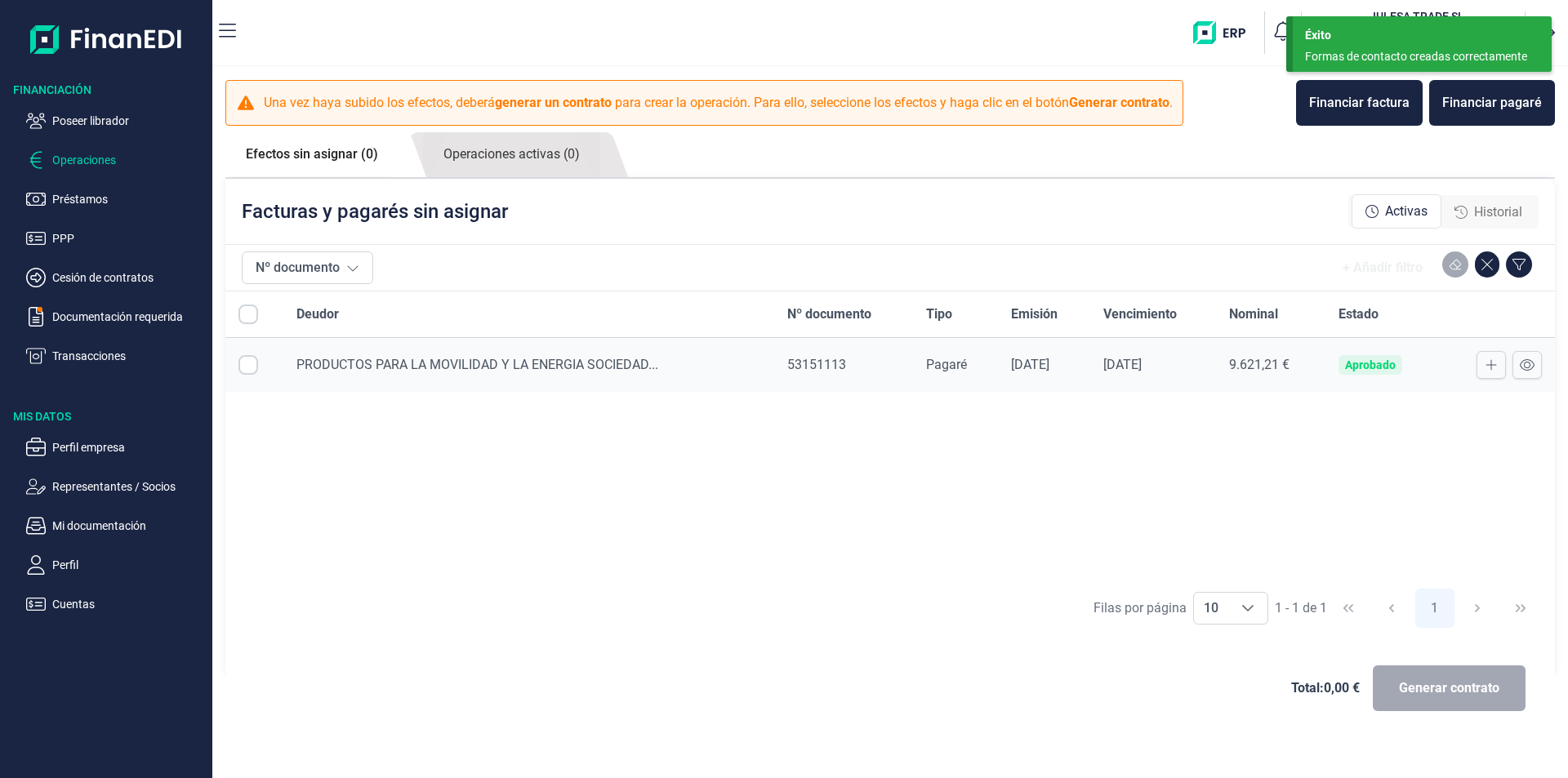
checkbox input "true"
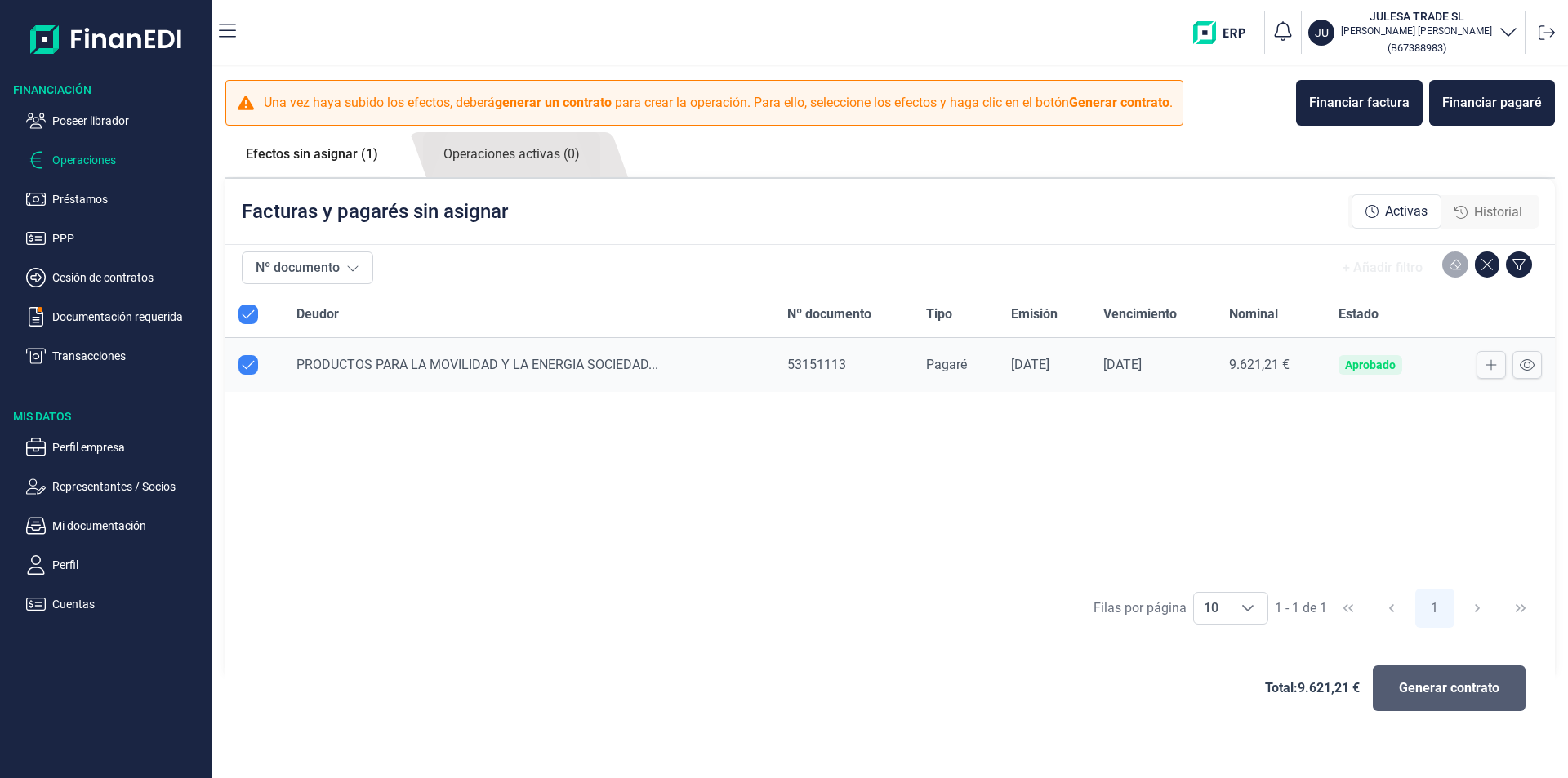
click at [1427, 686] on span "Generar contrato" at bounding box center [1449, 688] width 101 height 19
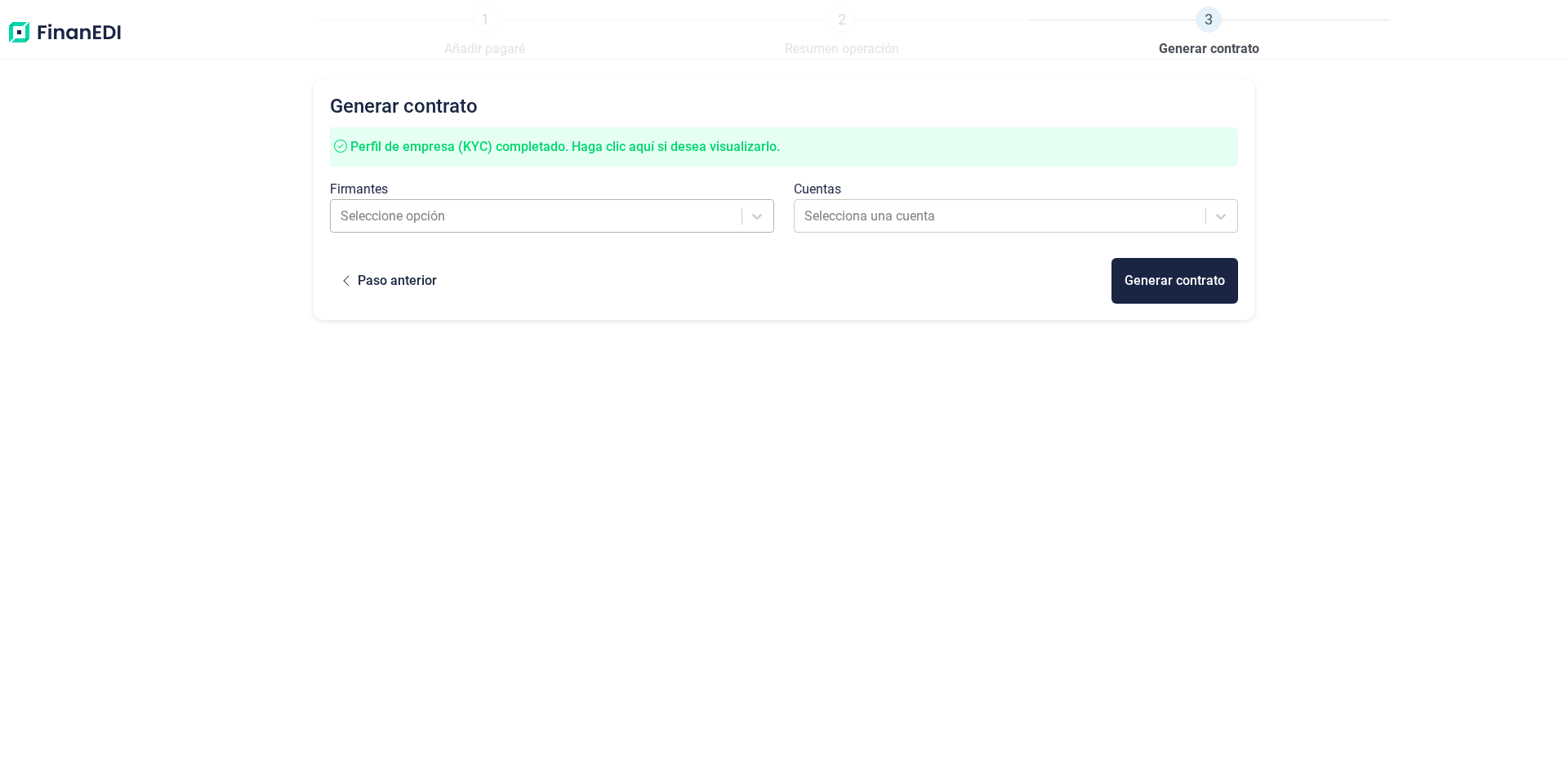
click at [662, 220] on div at bounding box center [537, 216] width 394 height 23
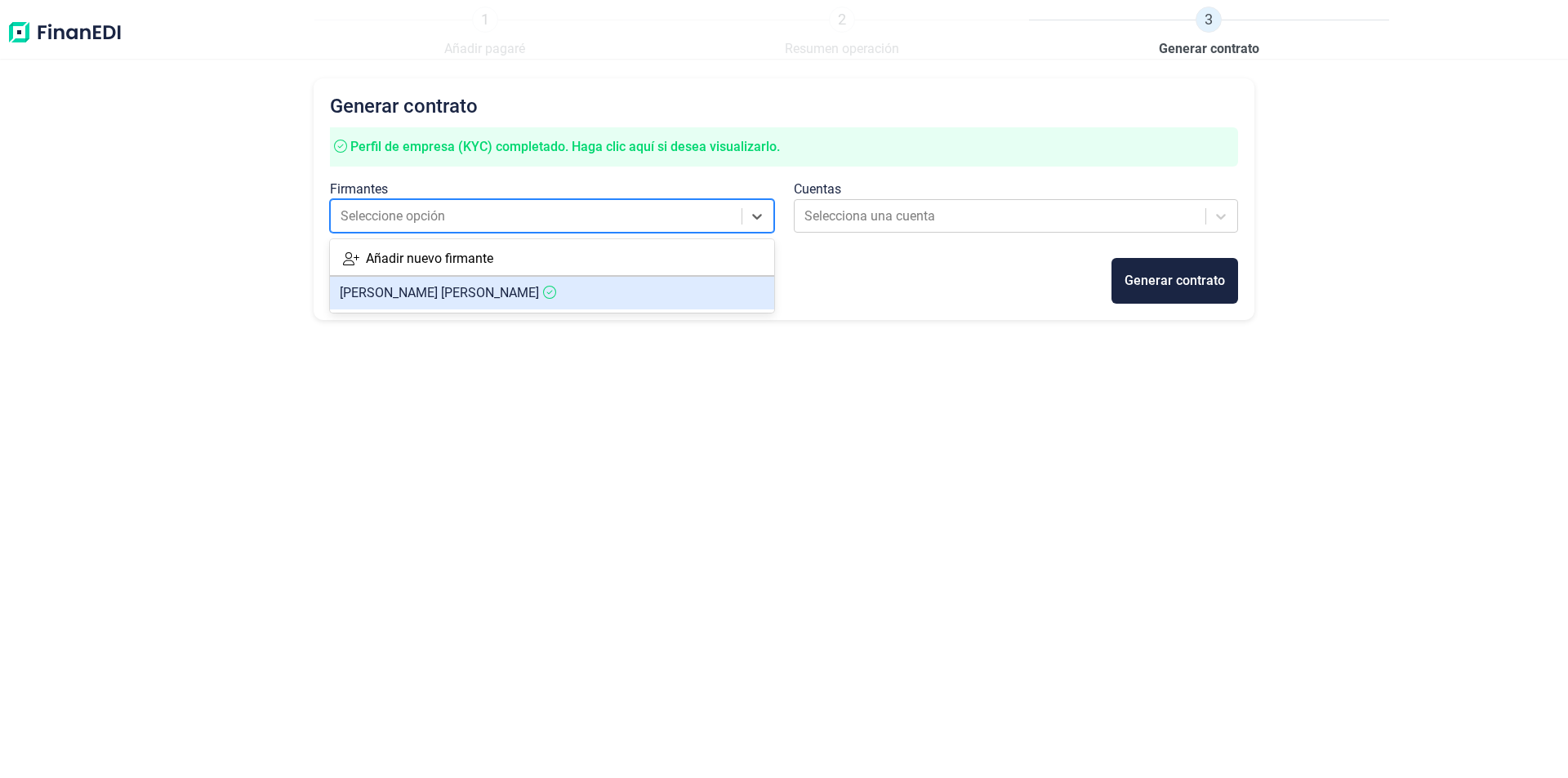
click at [506, 294] on span "[PERSON_NAME]" at bounding box center [439, 293] width 199 height 16
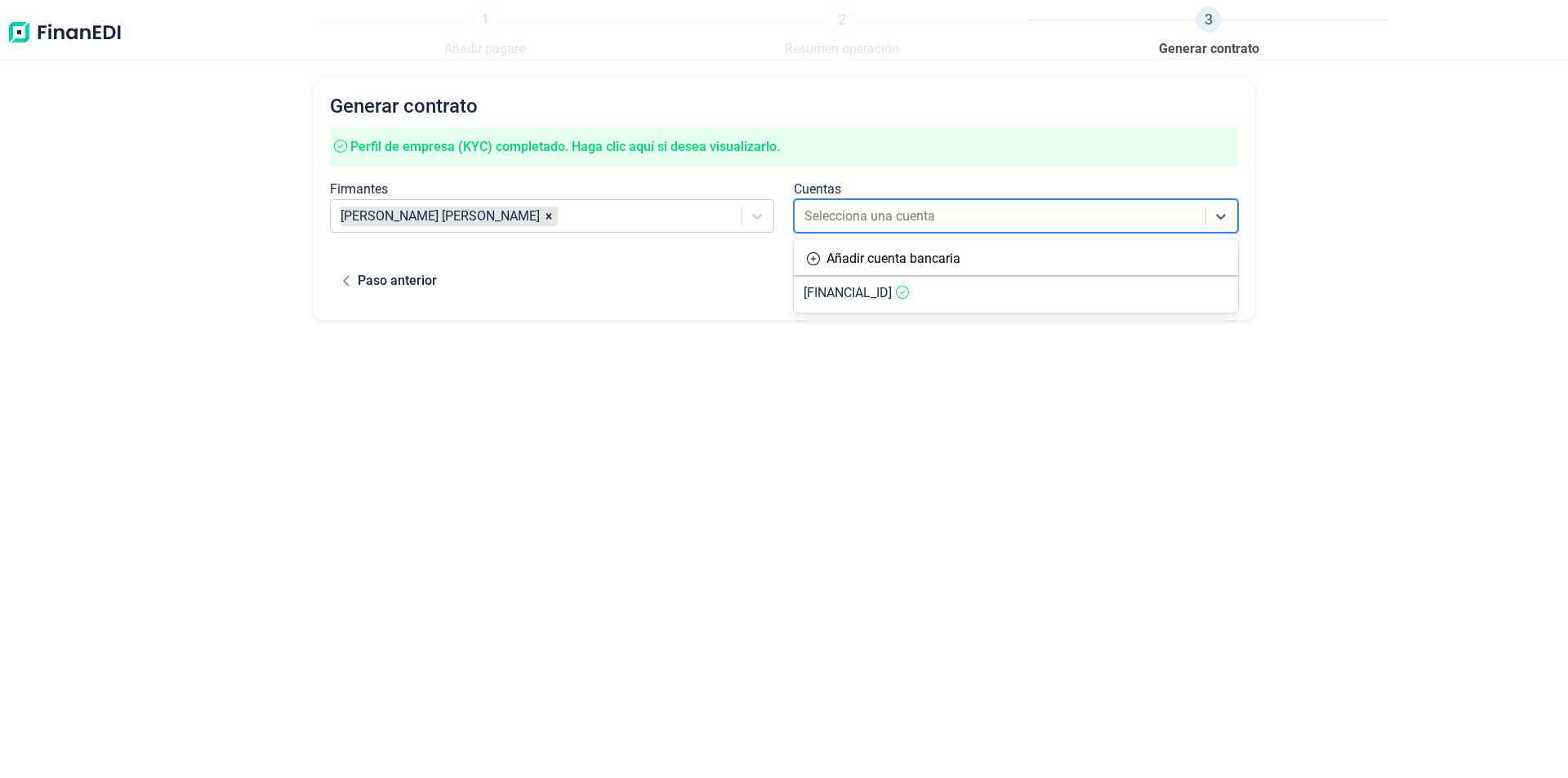
click at [900, 222] on div at bounding box center [1001, 216] width 394 height 23
click at [855, 301] on span "[FINANCIAL_ID]" at bounding box center [848, 293] width 89 height 16
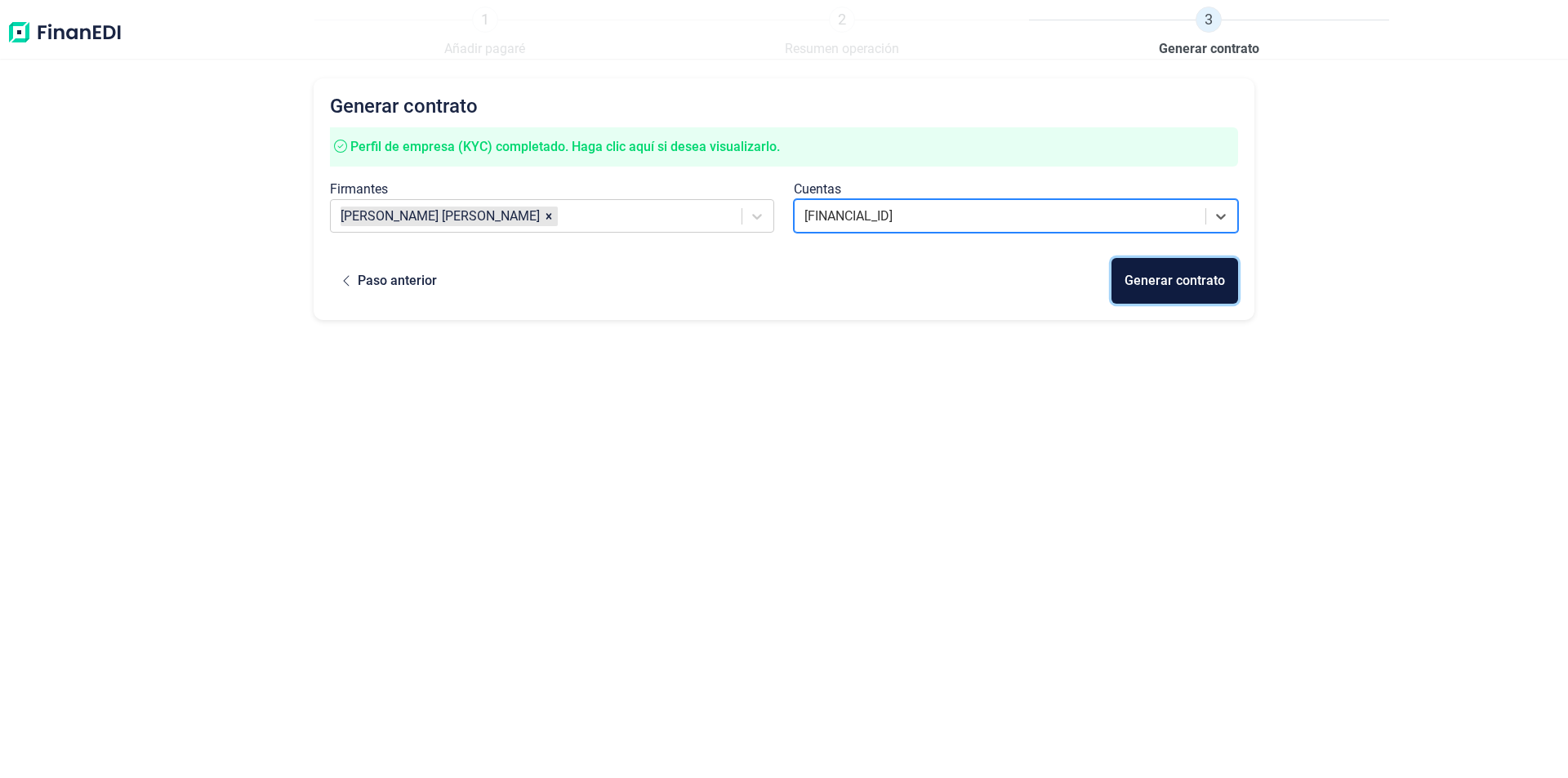
click at [1179, 281] on div "Generar contrato" at bounding box center [1174, 280] width 101 height 19
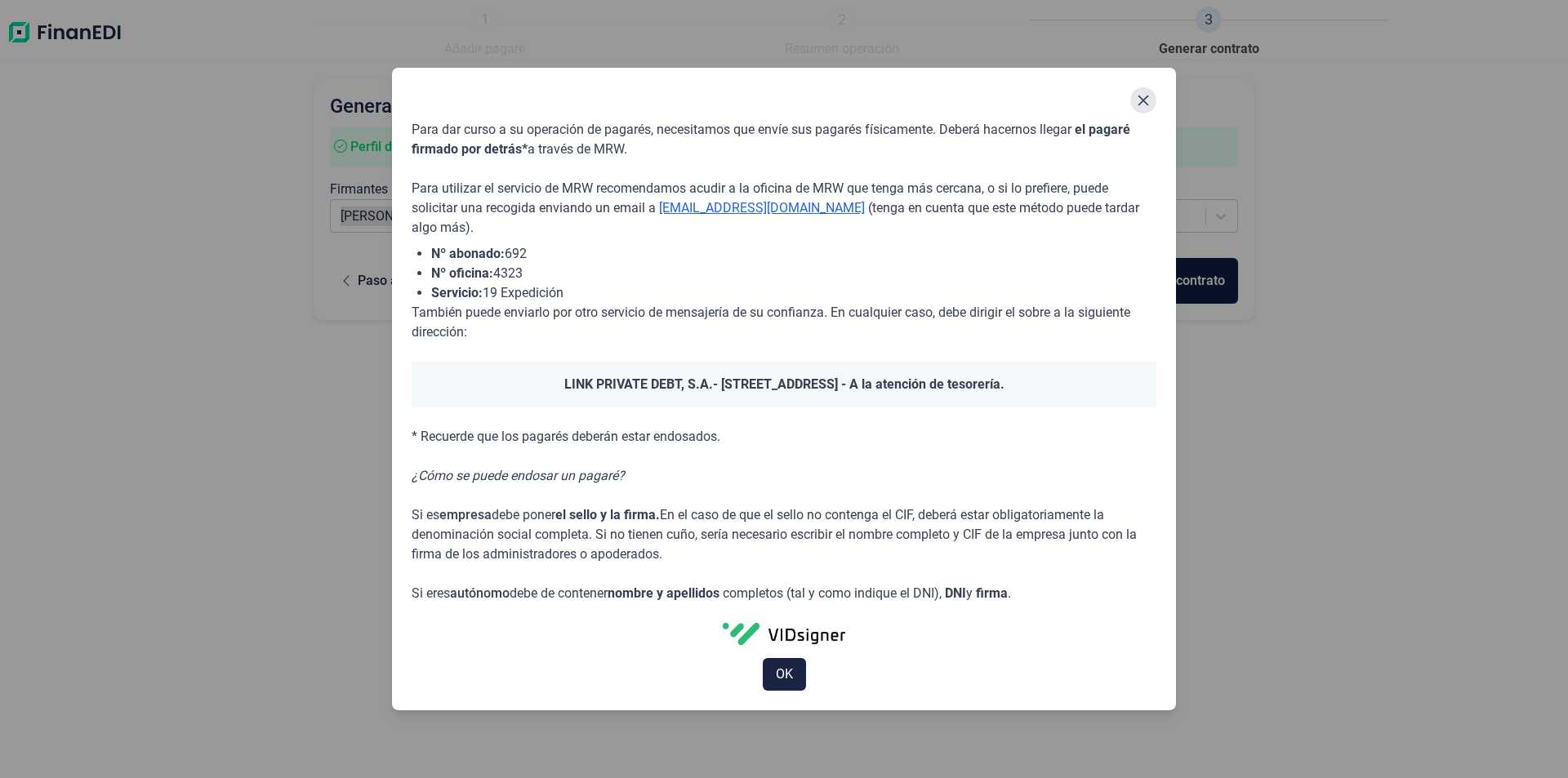
click at [1146, 100] on icon "Close" at bounding box center [1143, 100] width 13 height 13
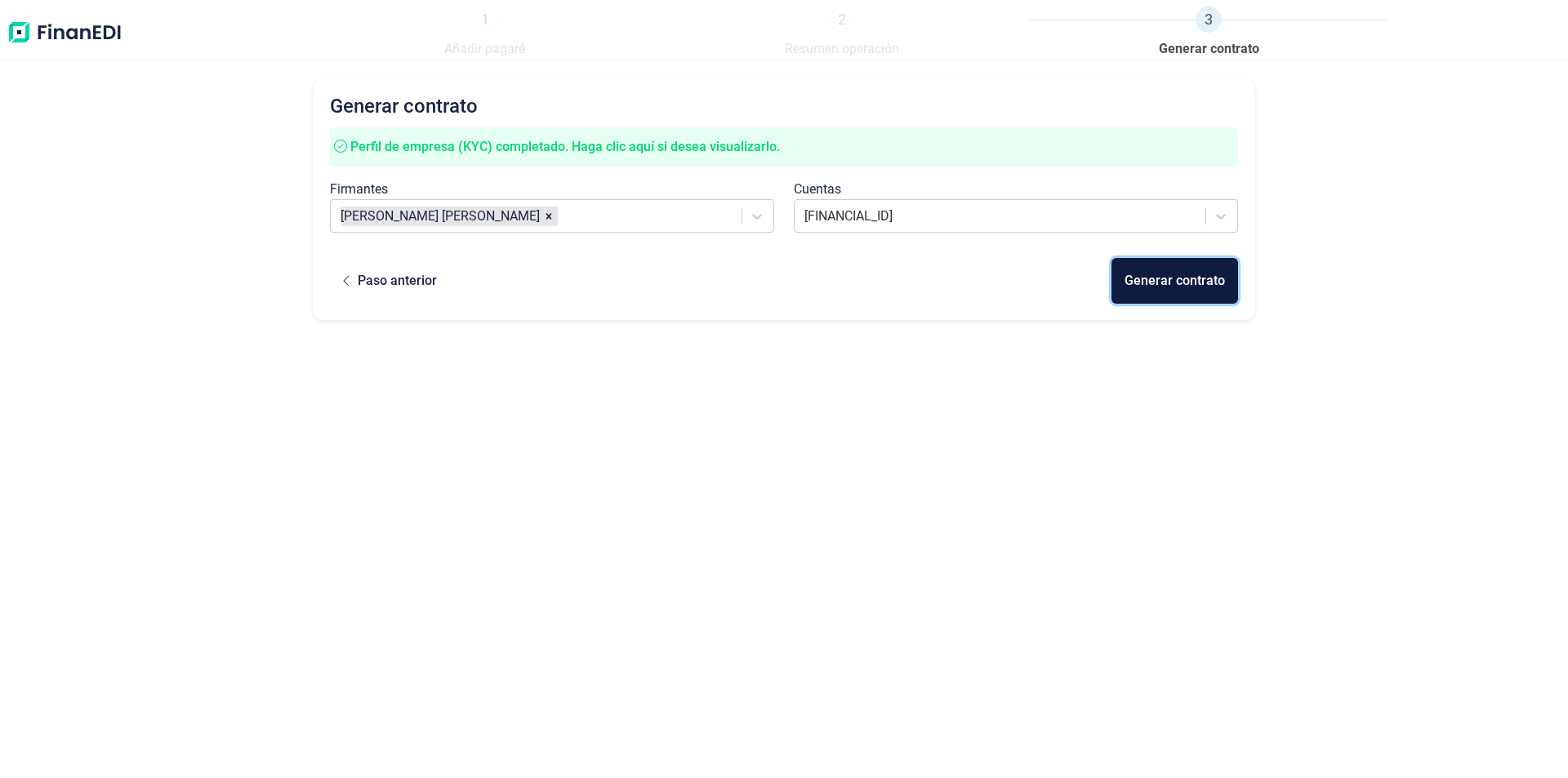
click at [1143, 289] on div "Generar contrato" at bounding box center [1174, 280] width 101 height 19
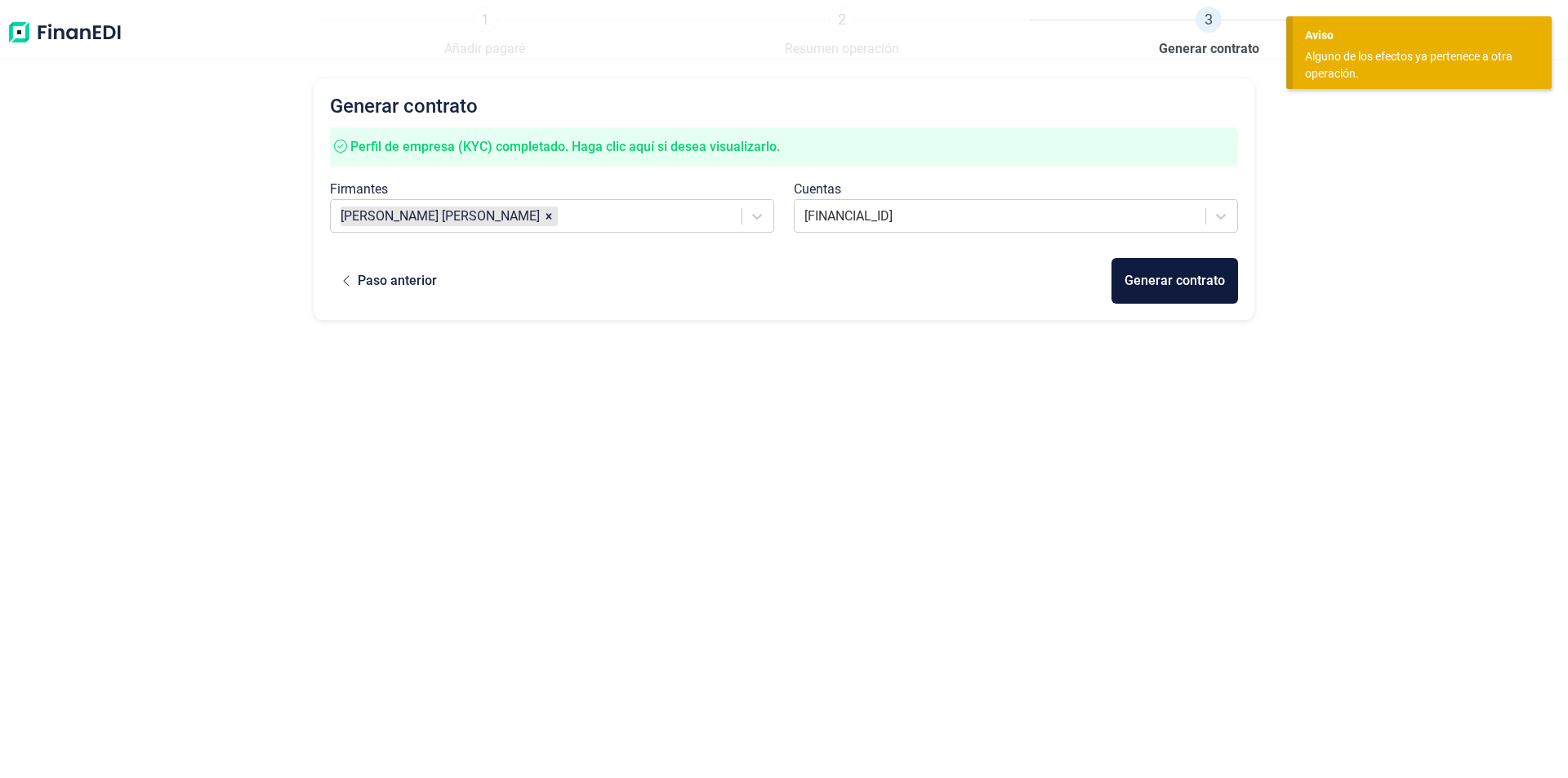
click at [981, 447] on div "Generar contrato Perfil de empresa (KYC) completado. Haga clic aquí si desea vi…" at bounding box center [784, 397] width 940 height 638
click at [1353, 54] on div "Alguno de los efectos ya pertenece a otra operación." at bounding box center [1415, 65] width 222 height 34
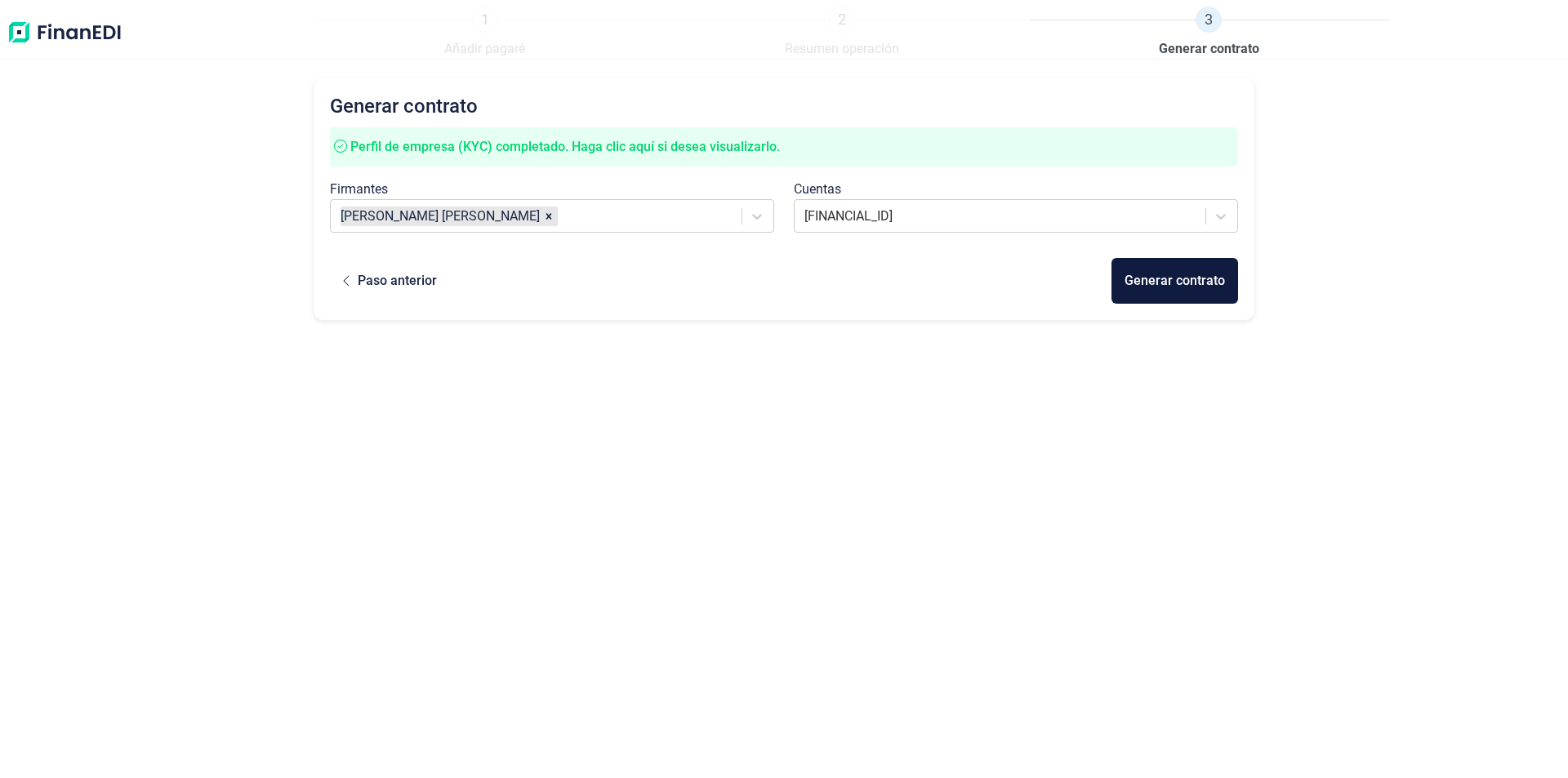
click at [1131, 393] on div "Generar contrato Perfil de empresa (KYC) completado. Haga clic aquí si desea vi…" at bounding box center [784, 397] width 940 height 638
drag, startPoint x: 1019, startPoint y: 463, endPoint x: 998, endPoint y: 468, distance: 21.6
click at [1019, 463] on div "Generar contrato Perfil de empresa (KYC) completado. Haga clic aquí si desea vi…" at bounding box center [784, 397] width 940 height 638
click at [103, 42] on img at bounding box center [64, 32] width 116 height 53
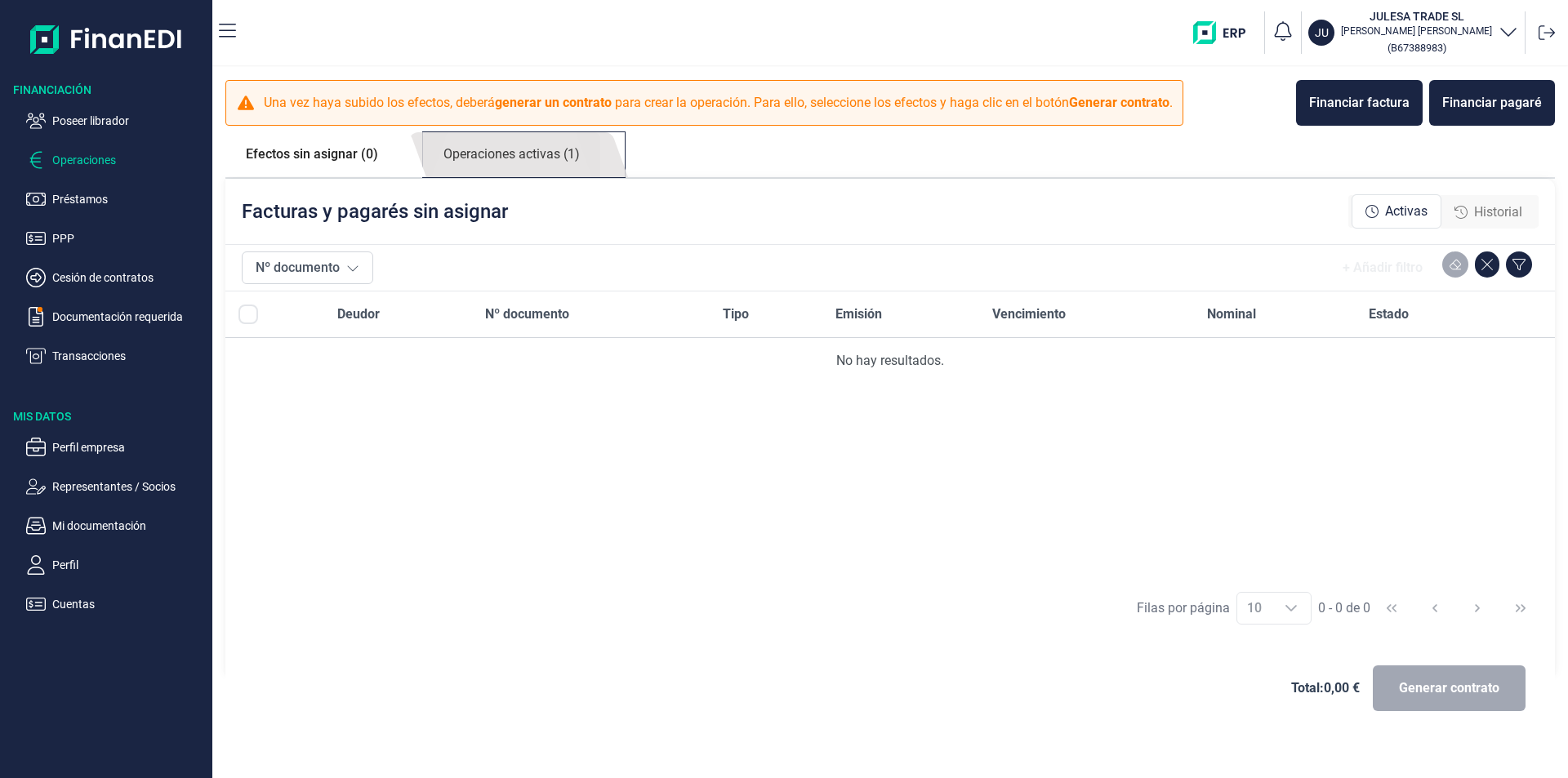
click at [521, 159] on link "Operaciones activas (1)" at bounding box center [512, 154] width 177 height 45
